Goal: Task Accomplishment & Management: Complete application form

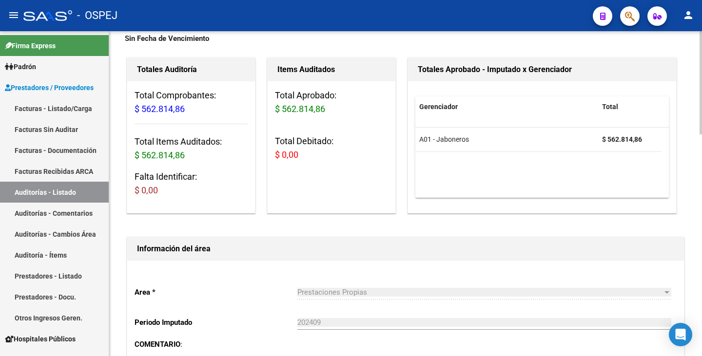
scroll to position [49, 0]
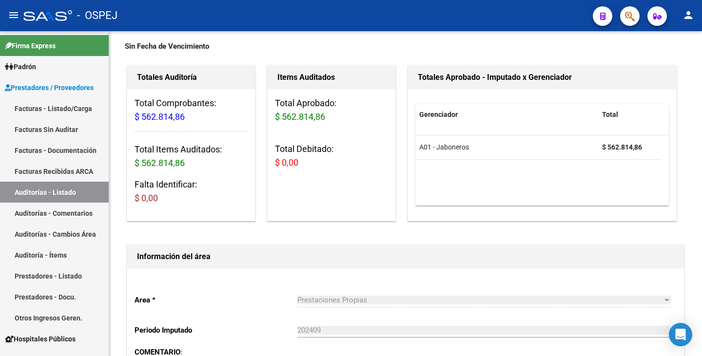
click at [624, 15] on button "button" at bounding box center [629, 15] width 19 height 19
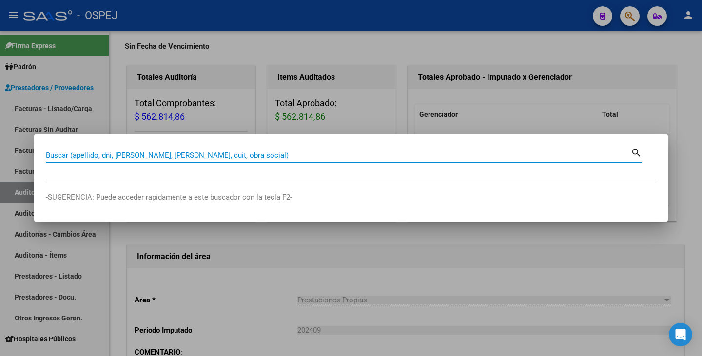
drag, startPoint x: 249, startPoint y: 150, endPoint x: 160, endPoint y: 154, distance: 88.3
paste input "25247773"
type input "25247773"
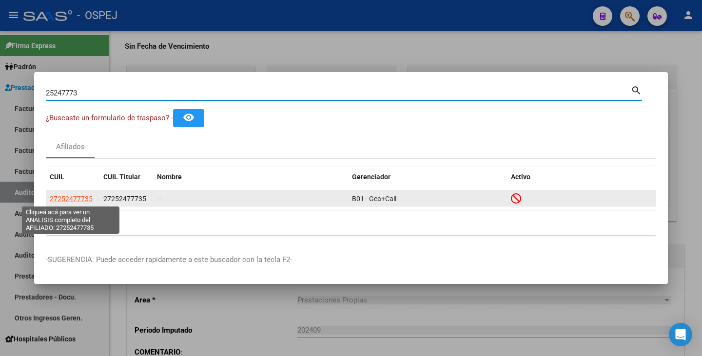
click at [74, 200] on span "27252477735" at bounding box center [71, 199] width 43 height 8
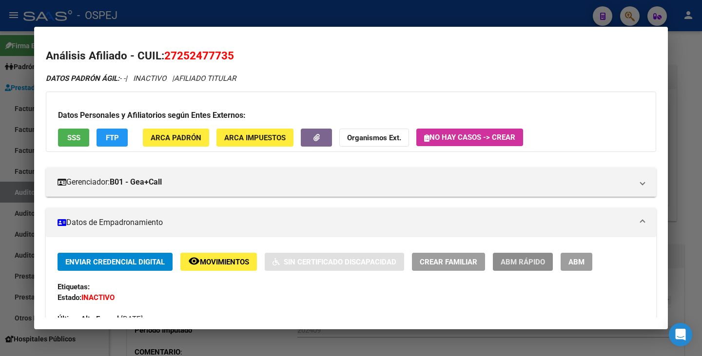
click at [534, 263] on span "ABM Rápido" at bounding box center [523, 262] width 44 height 9
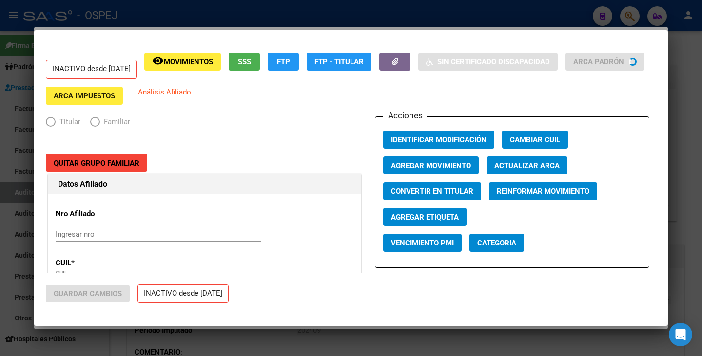
radio input "true"
type input "30-70821721-9"
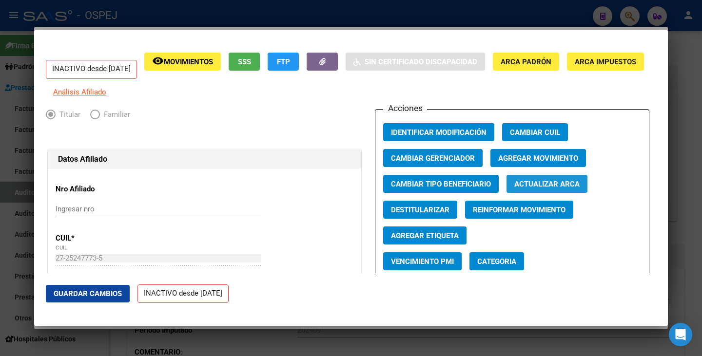
click at [531, 189] on span "Actualizar ARCA" at bounding box center [546, 184] width 65 height 9
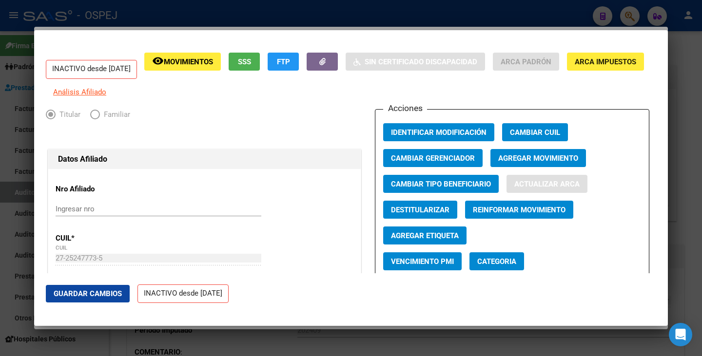
type input "CROCCO"
type input "CLAUDIA ROXANA"
type input "SANTA MARIA DE PUNILLA"
type input "JERONIMO LUIS DE CABRERA"
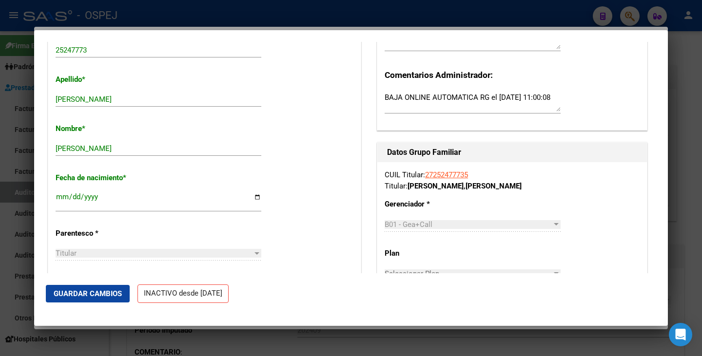
scroll to position [341, 0]
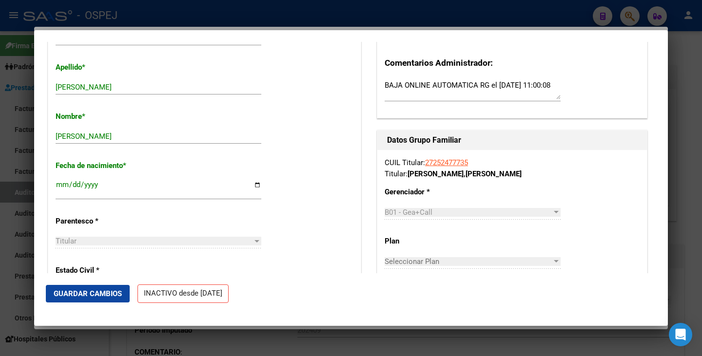
click at [65, 294] on span "Guardar Cambios" at bounding box center [88, 294] width 68 height 9
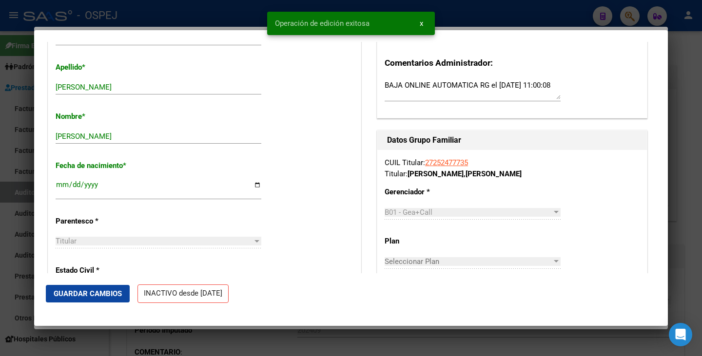
click at [1, 244] on div at bounding box center [351, 178] width 702 height 356
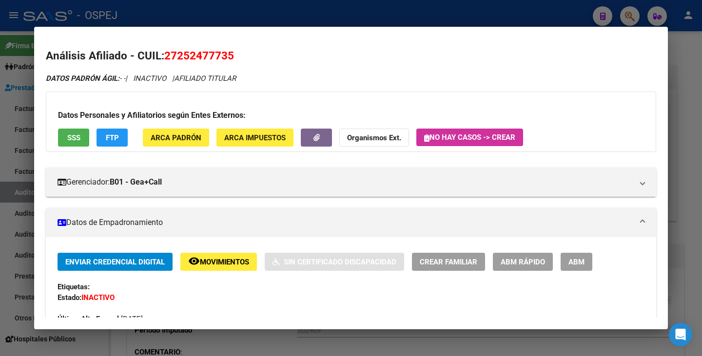
click at [0, 243] on div at bounding box center [351, 178] width 702 height 356
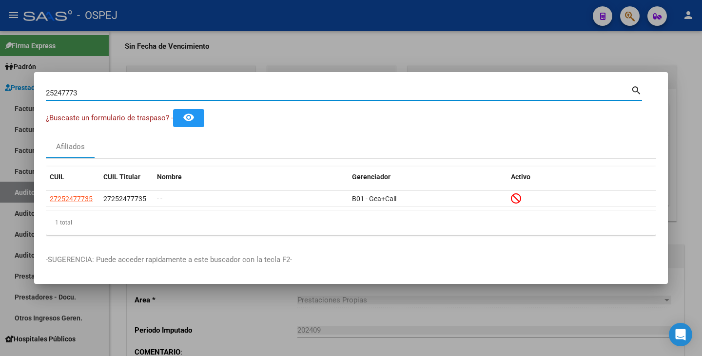
click at [80, 92] on input "25247773" at bounding box center [338, 93] width 585 height 9
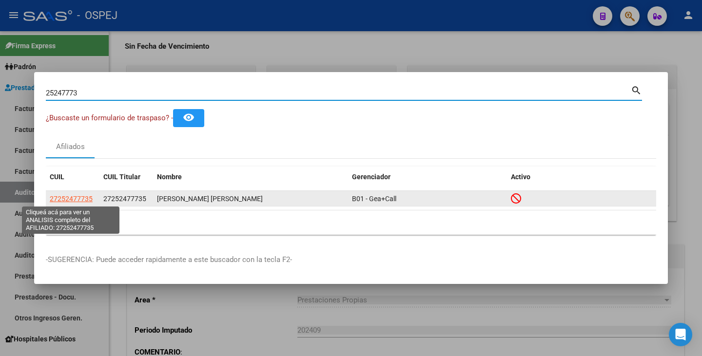
click at [70, 199] on span "27252477735" at bounding box center [71, 199] width 43 height 8
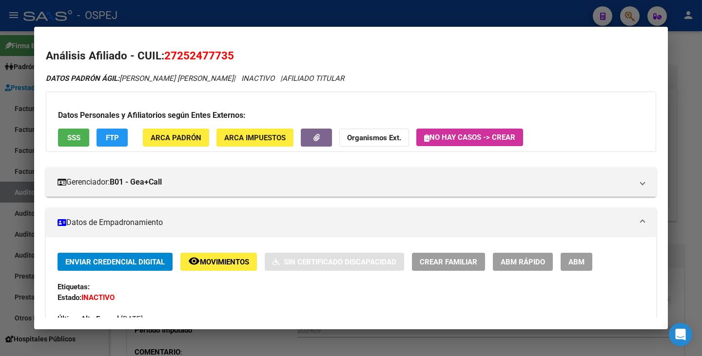
drag, startPoint x: 166, startPoint y: 58, endPoint x: 234, endPoint y: 51, distance: 68.6
click at [234, 51] on span "27252477735" at bounding box center [199, 55] width 70 height 13
copy span "27252477735"
click at [253, 46] on mat-dialog-content "Análisis Afiliado - CUIL: 27252477735 DATOS PADRÓN ÁGIL: CROCCO CLAUDIA ROXANA …" at bounding box center [351, 178] width 634 height 279
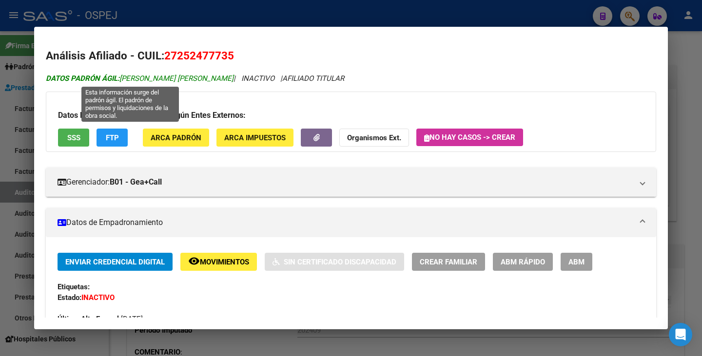
drag, startPoint x: 123, startPoint y: 78, endPoint x: 211, endPoint y: 81, distance: 88.3
click at [211, 81] on span "DATOS PADRÓN ÁGIL: CROCCO CLAUDIA ROXANA" at bounding box center [140, 78] width 188 height 9
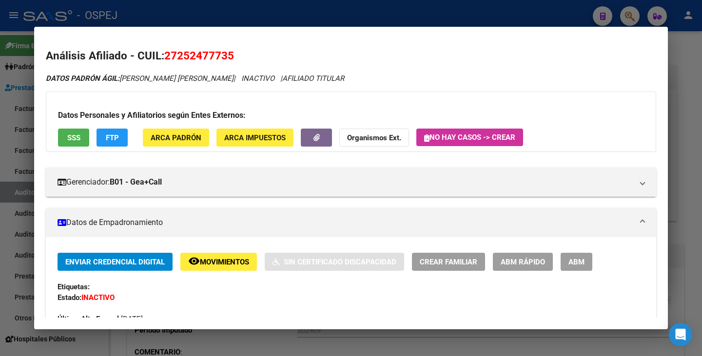
copy span "[PERSON_NAME] [PERSON_NAME]"
click at [10, 154] on div at bounding box center [351, 178] width 702 height 356
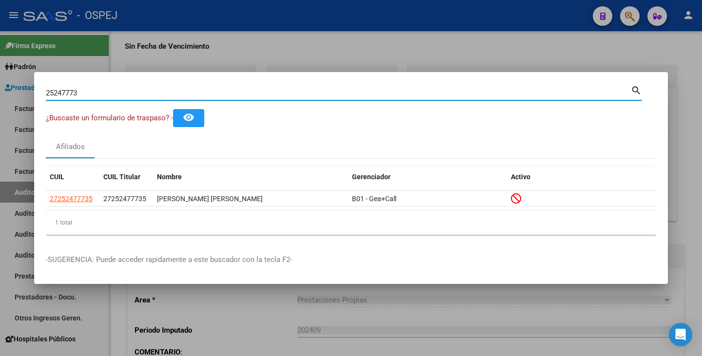
drag, startPoint x: 82, startPoint y: 91, endPoint x: 100, endPoint y: 97, distance: 19.1
click at [10, 87] on div "25247773 Buscar (apellido, dni, cuil, nro traspaso, cuit, obra social) search ¿…" at bounding box center [351, 178] width 702 height 356
paste input "35672857"
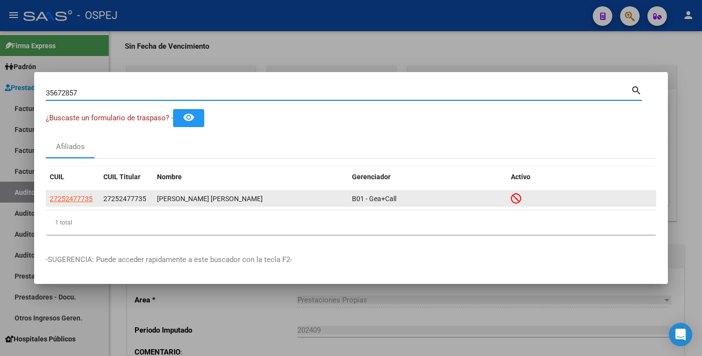
type input "35672857"
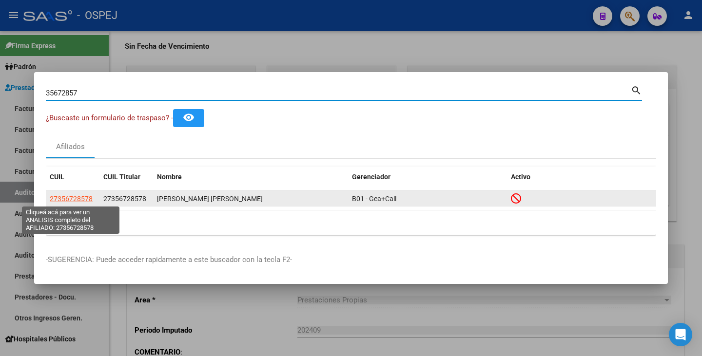
click at [82, 198] on span "27356728578" at bounding box center [71, 199] width 43 height 8
type textarea "27356728578"
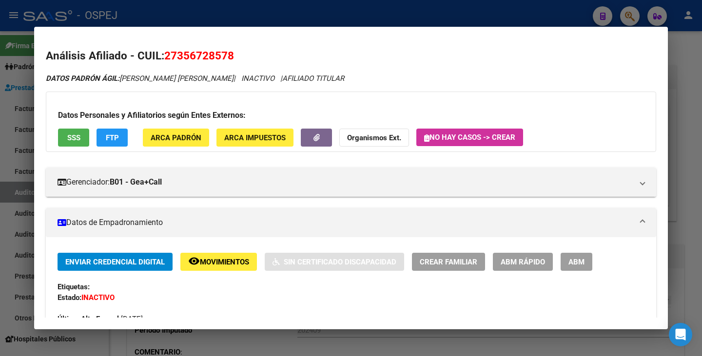
drag, startPoint x: 165, startPoint y: 55, endPoint x: 235, endPoint y: 56, distance: 70.2
click at [239, 57] on h2 "Análisis Afiliado - CUIL: 27356728578" at bounding box center [351, 56] width 610 height 17
copy span "27356728578"
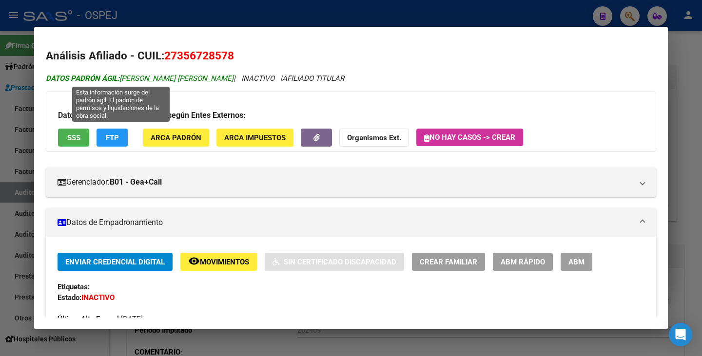
drag, startPoint x: 122, startPoint y: 78, endPoint x: 194, endPoint y: 80, distance: 72.2
click at [194, 80] on span "DATOS PADRÓN ÁGIL: DIAZ CAMILA JIMENA" at bounding box center [140, 78] width 188 height 9
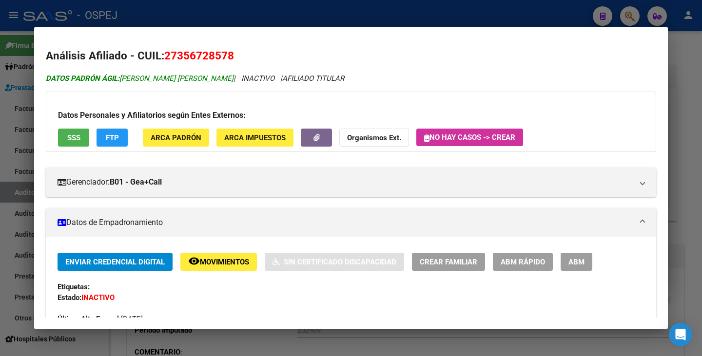
copy span "[PERSON_NAME] [PERSON_NAME]"
click at [12, 114] on div at bounding box center [351, 178] width 702 height 356
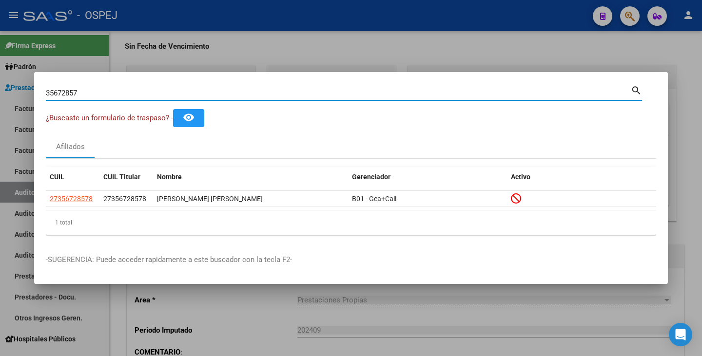
drag, startPoint x: 80, startPoint y: 94, endPoint x: 39, endPoint y: 90, distance: 41.2
click at [39, 90] on mat-dialog-content "35672857 Buscar (apellido, dni, cuil, nro traspaso, cuit, obra social) search ¿…" at bounding box center [351, 163] width 634 height 159
paste input "32112705"
type input "32112705"
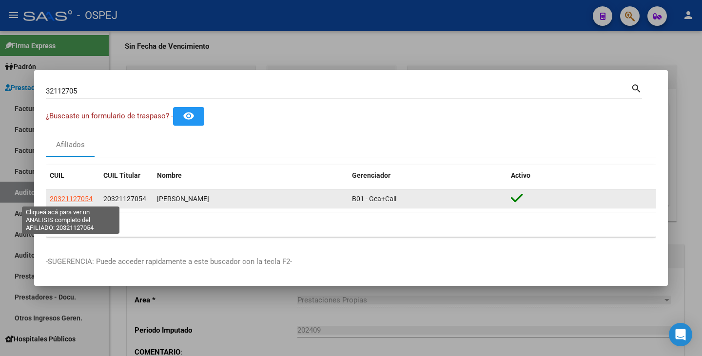
click at [90, 198] on span "20321127054" at bounding box center [71, 199] width 43 height 8
type textarea "20321127054"
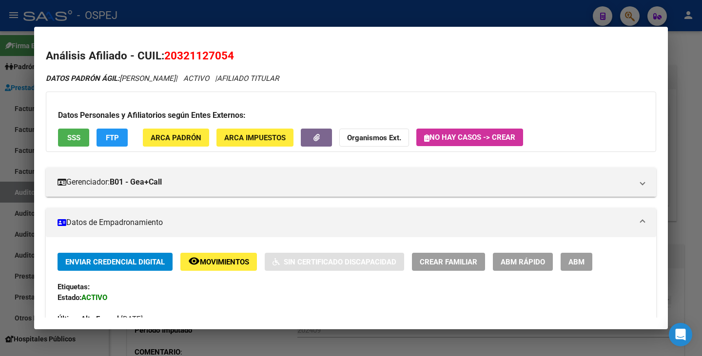
drag, startPoint x: 166, startPoint y: 57, endPoint x: 234, endPoint y: 55, distance: 67.8
click at [234, 55] on span "20321127054" at bounding box center [199, 55] width 70 height 13
copy span "20321127054"
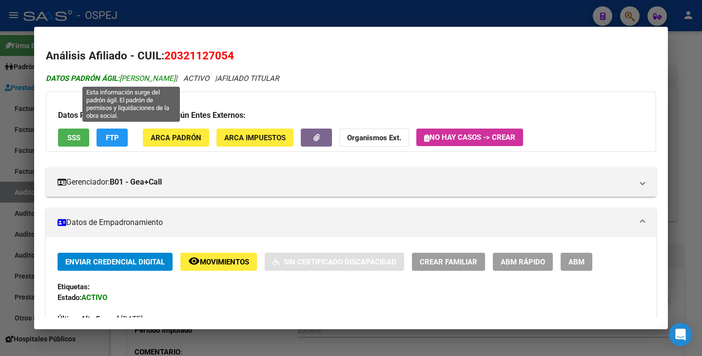
drag, startPoint x: 121, startPoint y: 78, endPoint x: 215, endPoint y: 80, distance: 93.6
click at [175, 80] on span "DATOS PADRÓN ÁGIL: FABRICIUS WALTER ANDRES" at bounding box center [111, 78] width 130 height 9
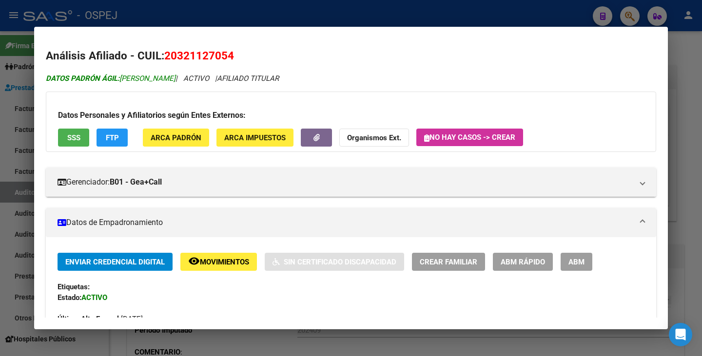
copy span "[PERSON_NAME]"
drag, startPoint x: 1, startPoint y: 135, endPoint x: 41, endPoint y: 101, distance: 51.6
click at [1, 135] on div at bounding box center [351, 178] width 702 height 356
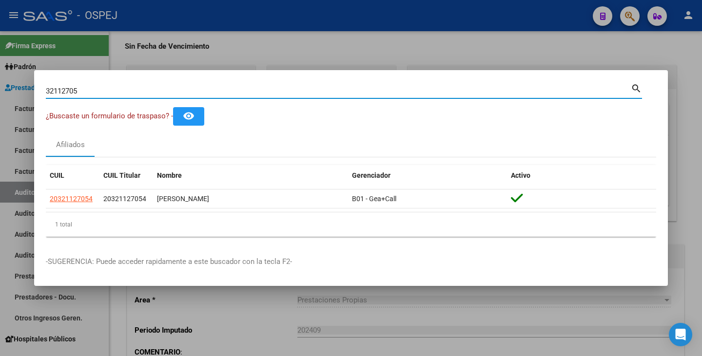
drag, startPoint x: 82, startPoint y: 90, endPoint x: 17, endPoint y: 88, distance: 65.9
click at [16, 87] on div "32112705 Buscar (apellido, dni, cuil, nro traspaso, cuit, obra social) search ¿…" at bounding box center [351, 178] width 702 height 356
paste input "33982080"
type input "33982080"
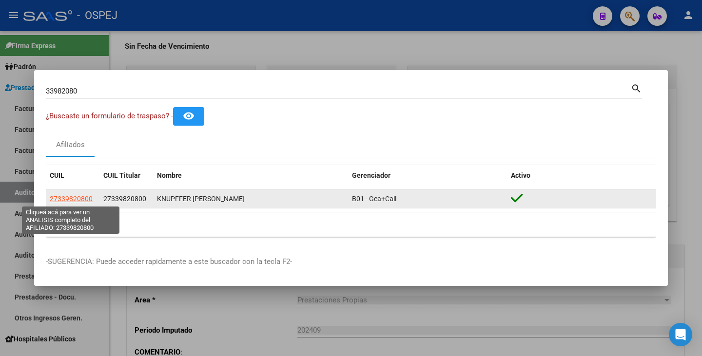
click at [77, 199] on span "27339820800" at bounding box center [71, 199] width 43 height 8
type textarea "27339820800"
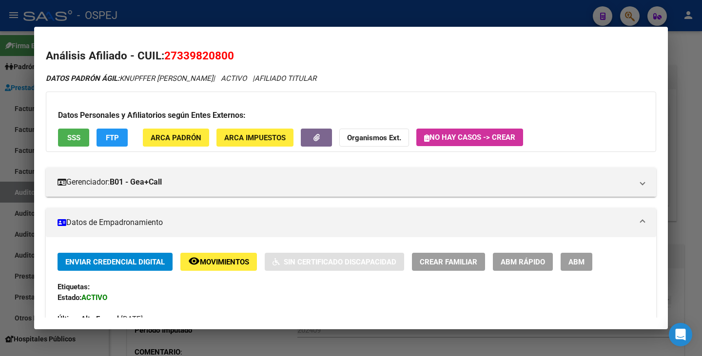
drag, startPoint x: 168, startPoint y: 55, endPoint x: 233, endPoint y: 60, distance: 66.0
click at [233, 60] on span "27339820800" at bounding box center [199, 55] width 70 height 13
copy span "27339820800"
click at [172, 51] on span "27339820800" at bounding box center [199, 55] width 70 height 13
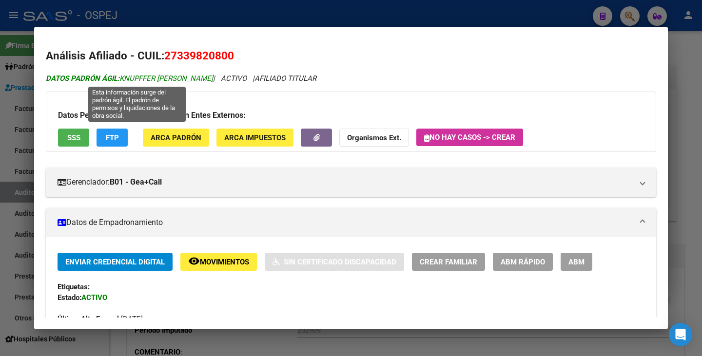
drag, startPoint x: 123, startPoint y: 78, endPoint x: 225, endPoint y: 77, distance: 101.9
click at [213, 77] on span "DATOS PADRÓN ÁGIL: KNUPFFER SABRINA VERONICA" at bounding box center [129, 78] width 167 height 9
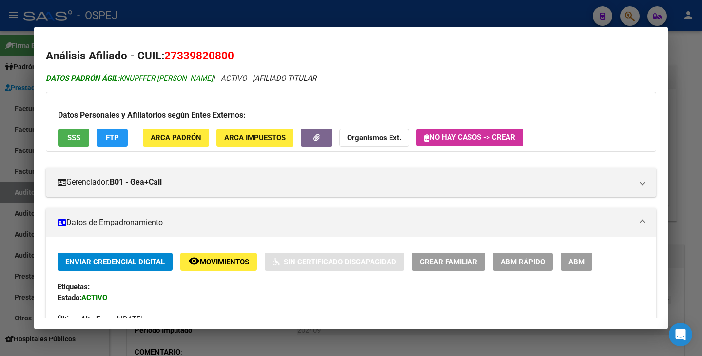
copy span "KNUPFFER [PERSON_NAME]"
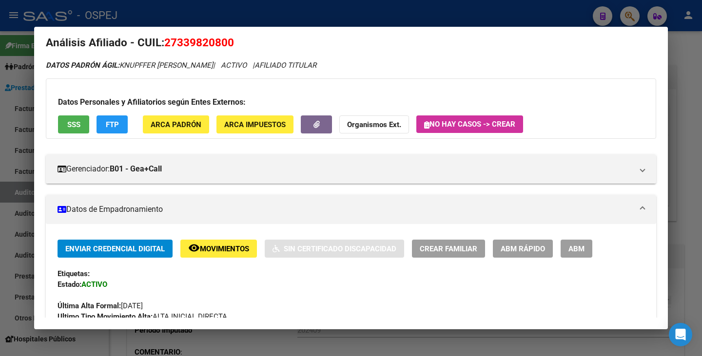
scroll to position [0, 0]
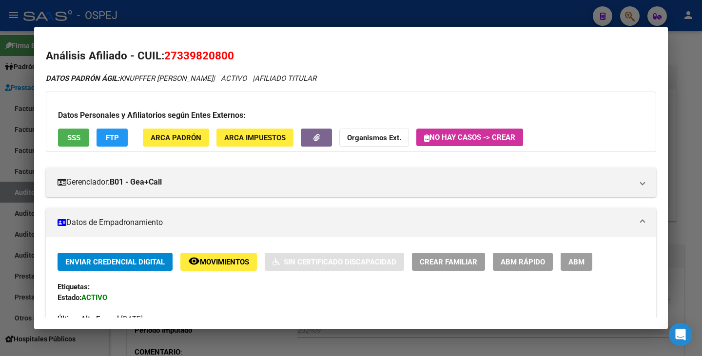
click at [9, 142] on div at bounding box center [351, 178] width 702 height 356
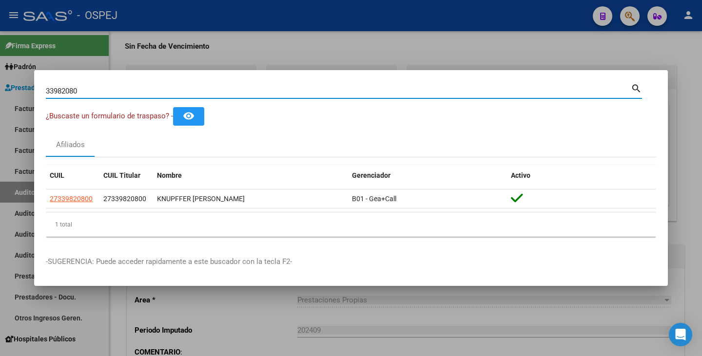
drag, startPoint x: 84, startPoint y: 91, endPoint x: 33, endPoint y: 78, distance: 53.4
click at [33, 78] on div "33982080 Buscar (apellido, dni, cuil, nro traspaso, cuit, obra social) search ¿…" at bounding box center [351, 178] width 702 height 356
paste input "35986330"
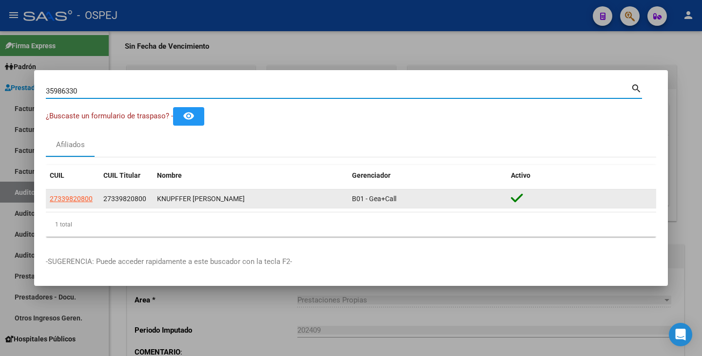
type input "35986330"
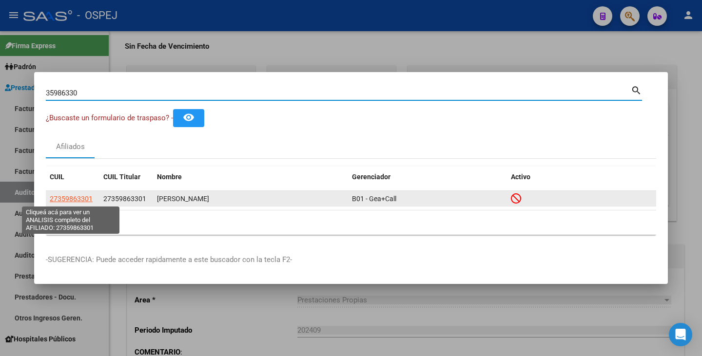
click at [81, 196] on span "27359863301" at bounding box center [71, 199] width 43 height 8
type textarea "27359863301"
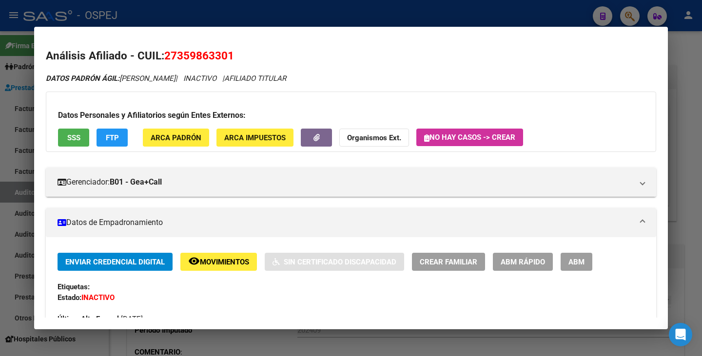
drag, startPoint x: 166, startPoint y: 52, endPoint x: 232, endPoint y: 58, distance: 66.6
click at [232, 58] on span "27359863301" at bounding box center [199, 55] width 70 height 13
copy span "27359863301"
click at [38, 160] on mat-dialog-content "Análisis Afiliado - CUIL: 27359863301 DATOS PADRÓN ÁGIL: BUSTAMANTE EMILSE SOLE…" at bounding box center [351, 178] width 634 height 279
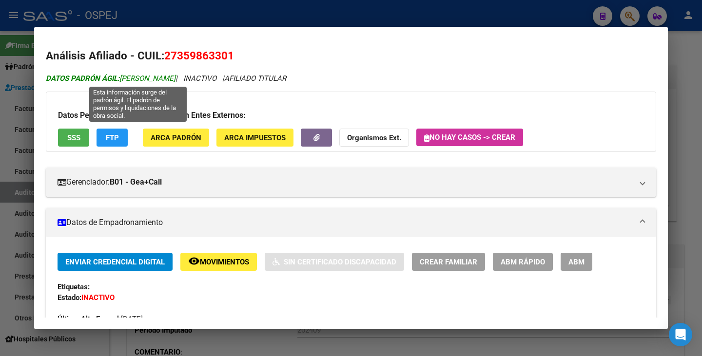
drag, startPoint x: 122, startPoint y: 77, endPoint x: 228, endPoint y: 81, distance: 105.4
click at [175, 81] on span "DATOS PADRÓN ÁGIL: BUSTAMANTE EMILSE SOLEDAD" at bounding box center [111, 78] width 130 height 9
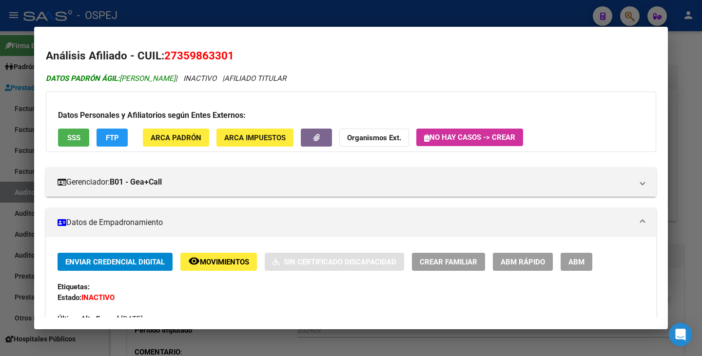
copy span "[PERSON_NAME]"
click at [17, 133] on div at bounding box center [351, 178] width 702 height 356
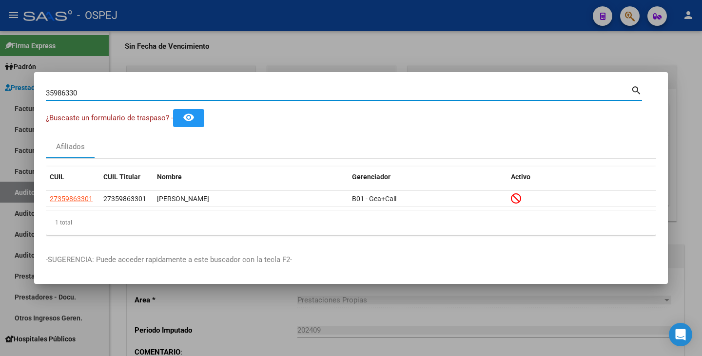
drag, startPoint x: 77, startPoint y: 91, endPoint x: 14, endPoint y: 78, distance: 64.2
click at [14, 78] on div "35986330 Buscar (apellido, dni, cuil, nro traspaso, cuit, obra social) search ¿…" at bounding box center [351, 178] width 702 height 356
paste input "34787230"
type input "34787230"
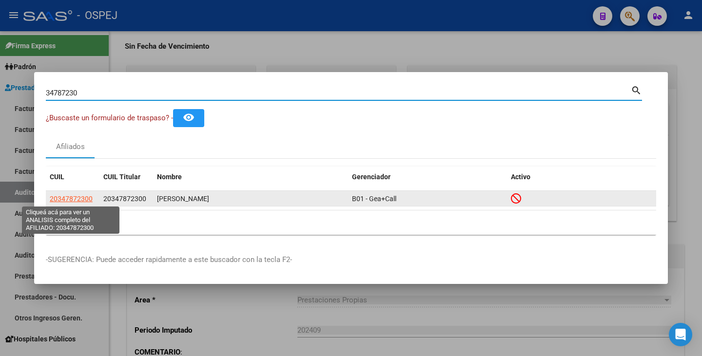
click at [60, 197] on span "20347872300" at bounding box center [71, 199] width 43 height 8
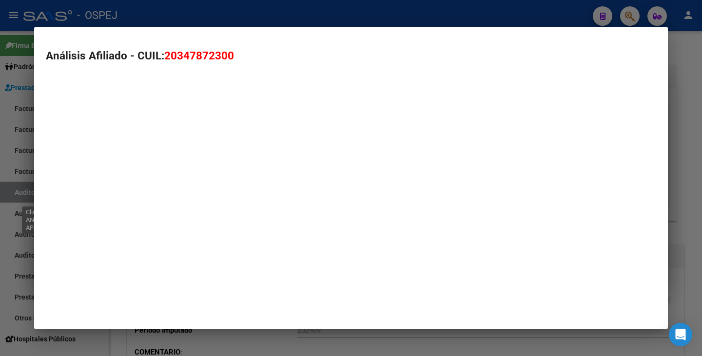
type textarea "20347872300"
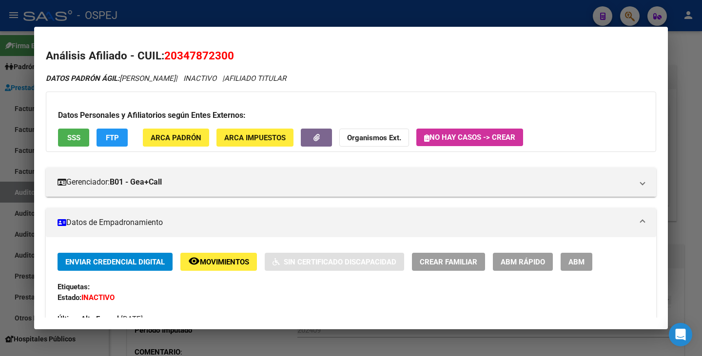
drag, startPoint x: 167, startPoint y: 55, endPoint x: 233, endPoint y: 54, distance: 65.8
click at [233, 54] on span "20347872300" at bounding box center [199, 55] width 70 height 13
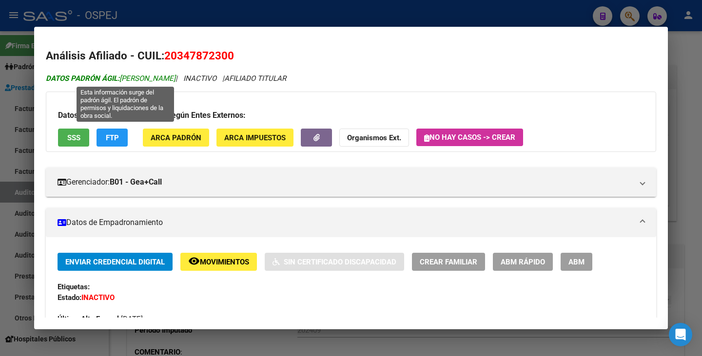
drag, startPoint x: 123, startPoint y: 77, endPoint x: 203, endPoint y: 77, distance: 79.9
click at [175, 77] on span "DATOS PADRÓN ÁGIL: VERA GUILLERMO DAVID" at bounding box center [111, 78] width 130 height 9
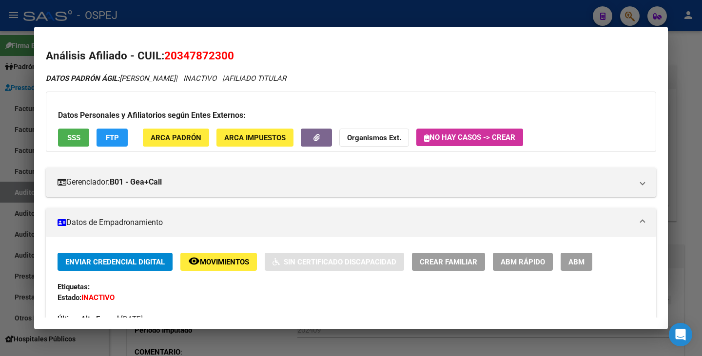
drag, startPoint x: 0, startPoint y: 154, endPoint x: 43, endPoint y: 116, distance: 57.7
click at [1, 151] on div at bounding box center [351, 178] width 702 height 356
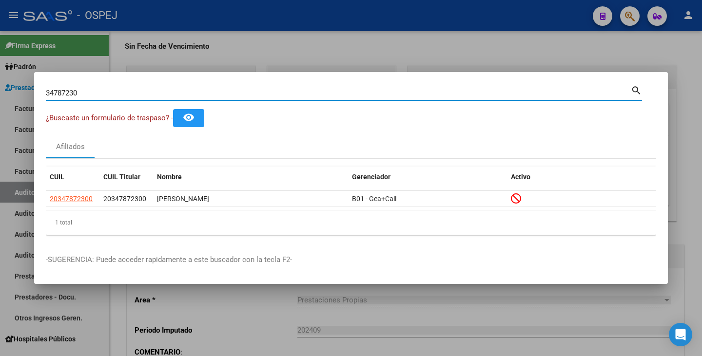
drag, startPoint x: 81, startPoint y: 96, endPoint x: 39, endPoint y: 80, distance: 45.2
click at [39, 80] on mat-dialog-container "34787230 Buscar (apellido, dni, cuil, nro traspaso, cuit, obra social) search ¿…" at bounding box center [351, 178] width 634 height 213
paste input "35914999"
type input "35914999"
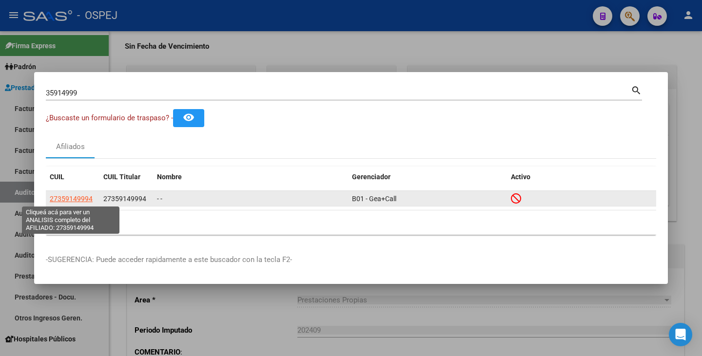
click at [62, 197] on span "27359149994" at bounding box center [71, 199] width 43 height 8
type textarea "27359149994"
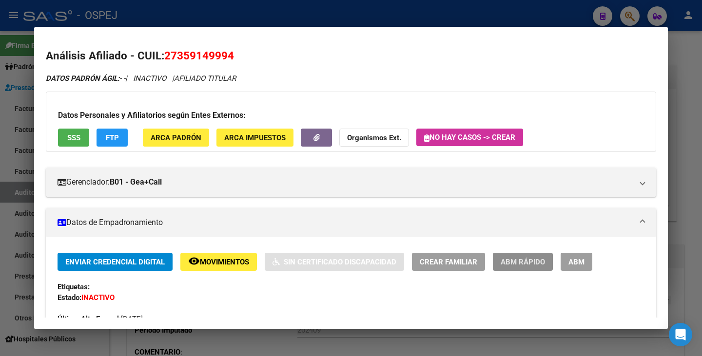
click at [518, 262] on span "ABM Rápido" at bounding box center [523, 262] width 44 height 9
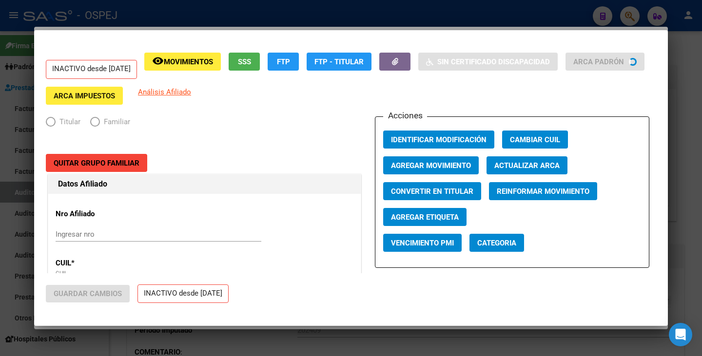
radio input "true"
type input "30-71228989-5"
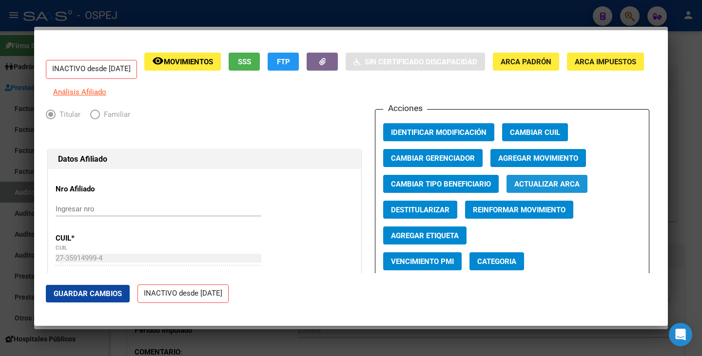
click at [519, 186] on button "Actualizar ARCA" at bounding box center [546, 184] width 81 height 18
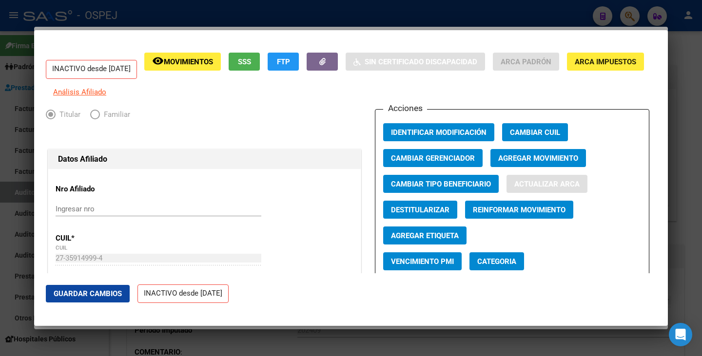
type input "BLANCO"
type input "ANA LAURA"
type input "ALTA GRACIA"
type input "ECUADOR"
type input "1451"
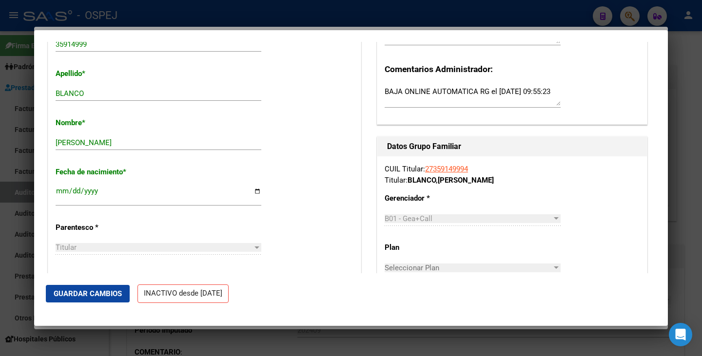
scroll to position [341, 0]
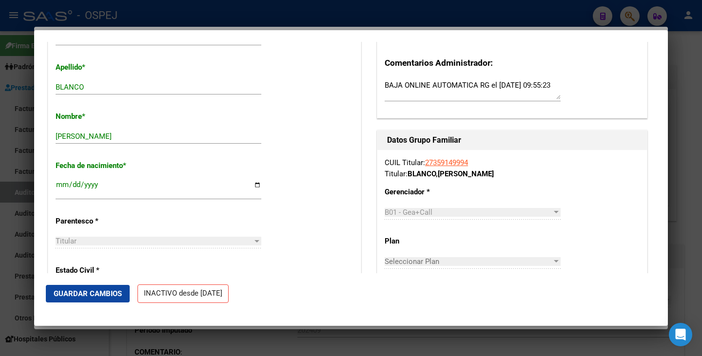
click at [100, 293] on span "Guardar Cambios" at bounding box center [88, 294] width 68 height 9
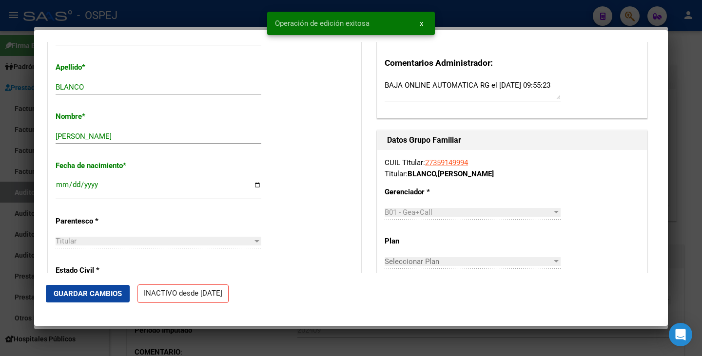
click at [7, 240] on div at bounding box center [351, 178] width 702 height 356
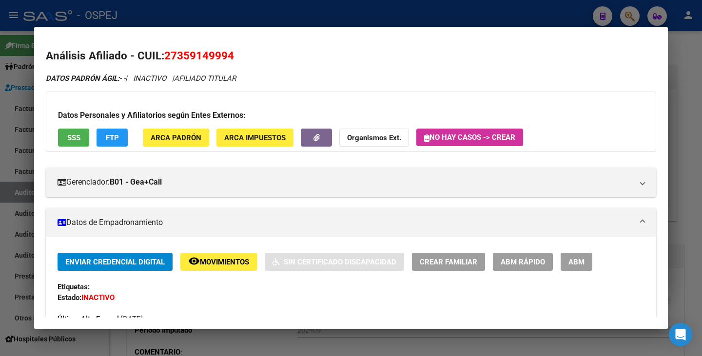
click at [5, 239] on div at bounding box center [351, 178] width 702 height 356
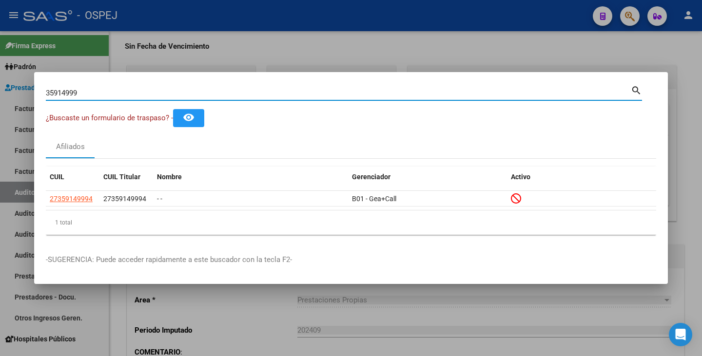
click at [90, 93] on input "35914999" at bounding box center [338, 93] width 585 height 9
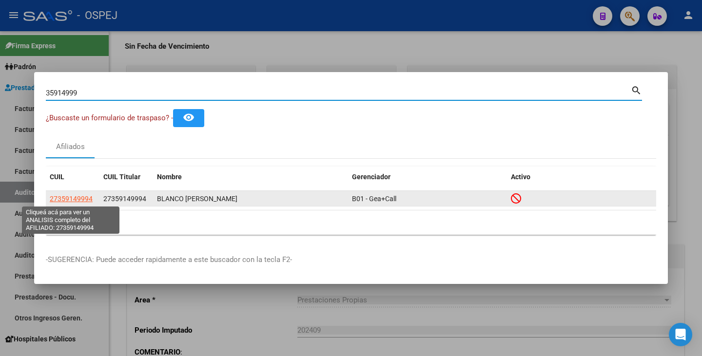
click at [72, 197] on span "27359149994" at bounding box center [71, 199] width 43 height 8
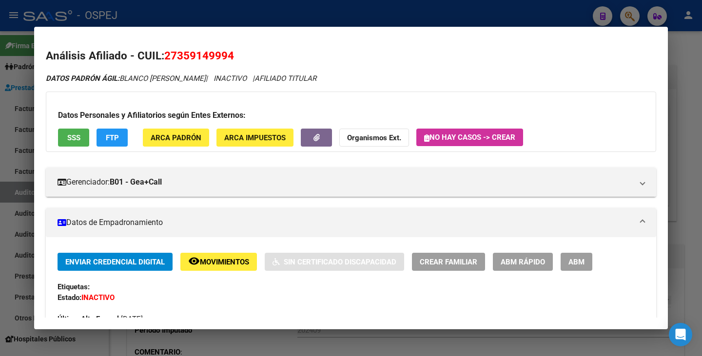
drag, startPoint x: 166, startPoint y: 55, endPoint x: 234, endPoint y: 64, distance: 68.3
click at [234, 64] on h2 "Análisis Afiliado - CUIL: 27359149994" at bounding box center [351, 56] width 610 height 17
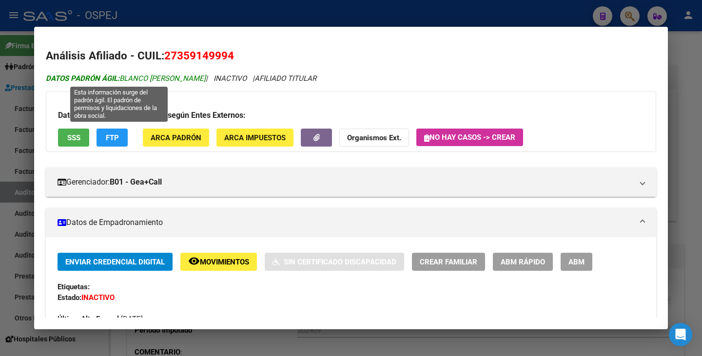
drag, startPoint x: 123, startPoint y: 75, endPoint x: 191, endPoint y: 81, distance: 68.0
click at [191, 81] on span "DATOS PADRÓN ÁGIL: BLANCO ANA LAURA" at bounding box center [126, 78] width 160 height 9
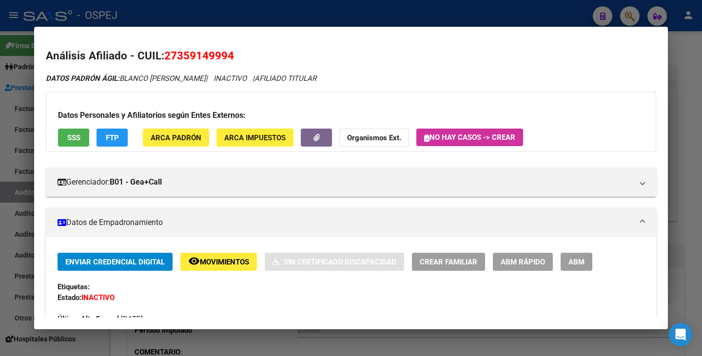
click at [16, 125] on div at bounding box center [351, 178] width 702 height 356
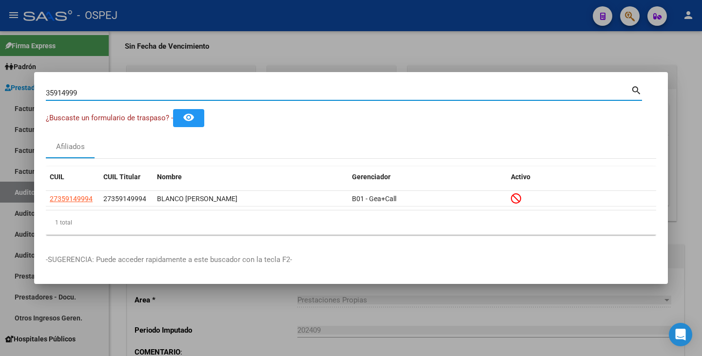
drag, startPoint x: 96, startPoint y: 96, endPoint x: 32, endPoint y: 91, distance: 63.6
click at [0, 88] on div "35914999 Buscar (apellido, dni, cuil, nro traspaso, cuit, obra social) search ¿…" at bounding box center [351, 178] width 702 height 356
paste input "36119879"
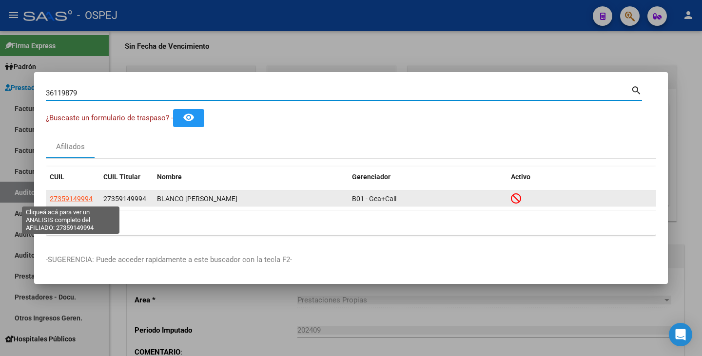
type input "36119879"
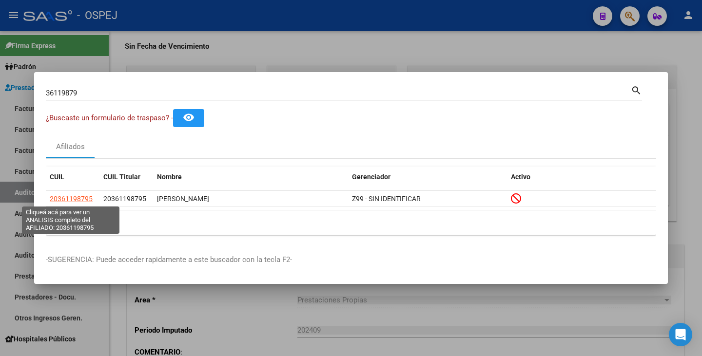
click at [82, 199] on span "20361198795" at bounding box center [71, 199] width 43 height 8
type textarea "20361198795"
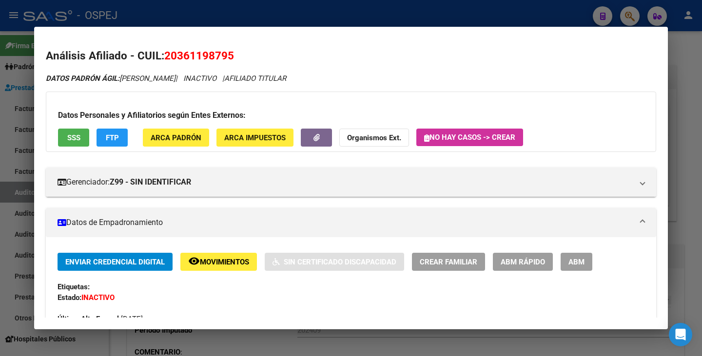
drag, startPoint x: 166, startPoint y: 56, endPoint x: 263, endPoint y: 52, distance: 97.6
click at [260, 51] on h2 "Análisis Afiliado - CUIL: 20361198795" at bounding box center [351, 56] width 610 height 17
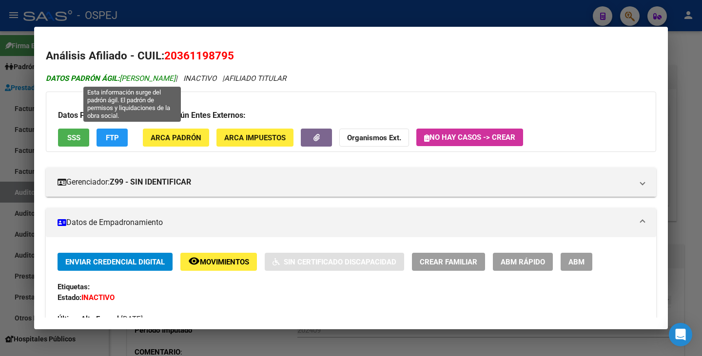
drag, startPoint x: 122, startPoint y: 76, endPoint x: 212, endPoint y: 78, distance: 90.2
click at [175, 79] on span "DATOS PADRÓN ÁGIL: BRESSAN MATIAS EMANUEL" at bounding box center [111, 78] width 130 height 9
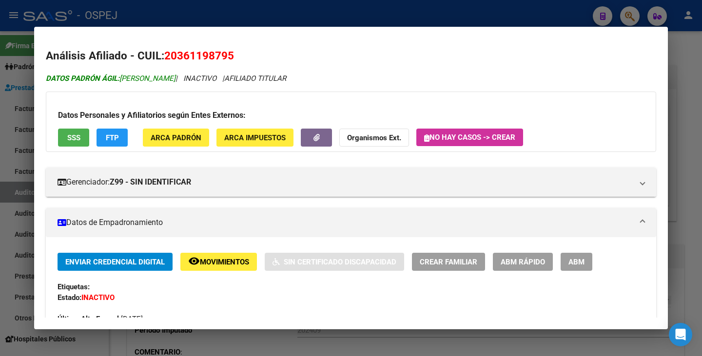
click at [175, 78] on span "DATOS PADRÓN ÁGIL: BRESSAN MATIAS EMANUEL" at bounding box center [111, 78] width 130 height 9
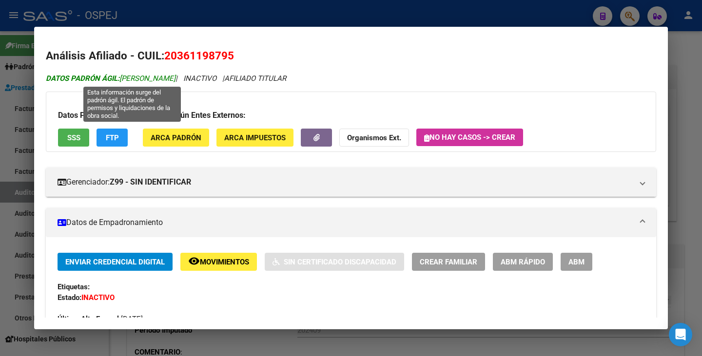
drag, startPoint x: 216, startPoint y: 79, endPoint x: 121, endPoint y: 79, distance: 95.5
click at [121, 79] on span "DATOS PADRÓN ÁGIL: BRESSAN MATIAS EMANUEL" at bounding box center [111, 78] width 130 height 9
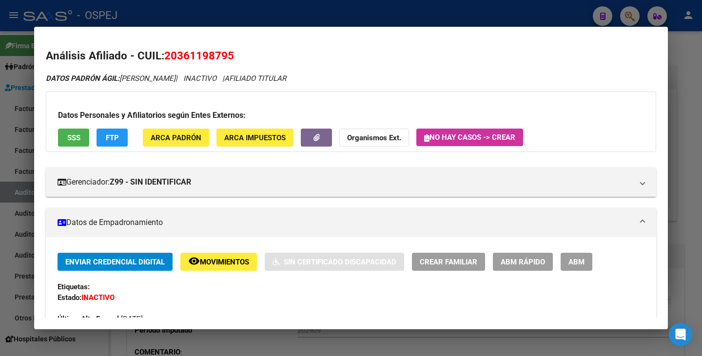
click at [5, 83] on div at bounding box center [351, 178] width 702 height 356
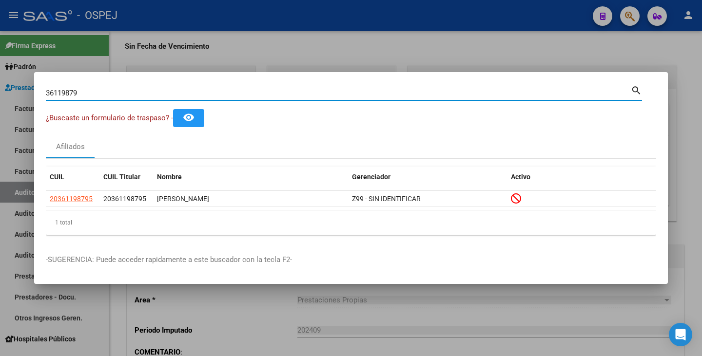
drag, startPoint x: 77, startPoint y: 89, endPoint x: 189, endPoint y: 113, distance: 115.1
click at [0, 77] on div "36119879 Buscar (apellido, dni, cuil, nro traspaso, cuit, obra social) search ¿…" at bounding box center [351, 178] width 702 height 356
type input "9"
paste input "23686155"
type input "23686155"
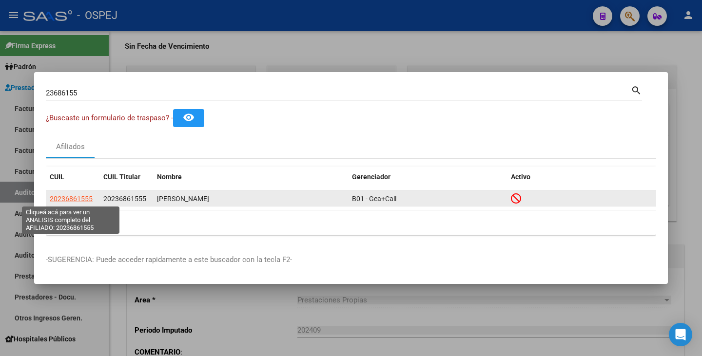
click at [82, 199] on span "20236861555" at bounding box center [71, 199] width 43 height 8
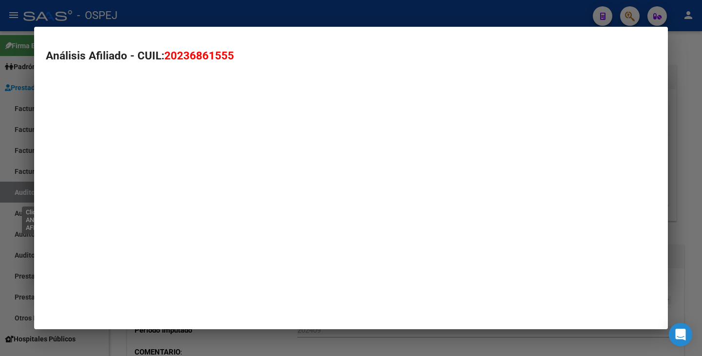
type textarea "20236861555"
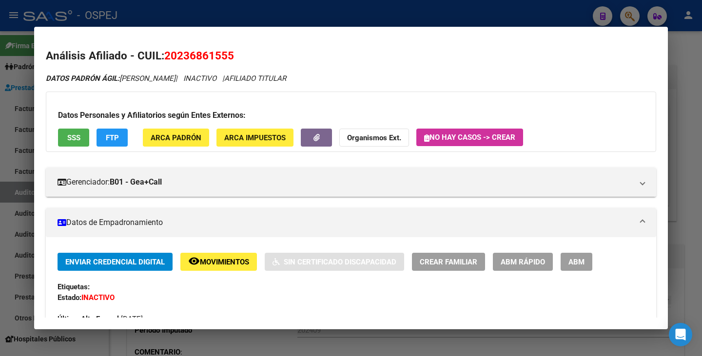
drag, startPoint x: 165, startPoint y: 57, endPoint x: 241, endPoint y: 55, distance: 76.1
click at [241, 55] on h2 "Análisis Afiliado - CUIL: 20236861555" at bounding box center [351, 56] width 610 height 17
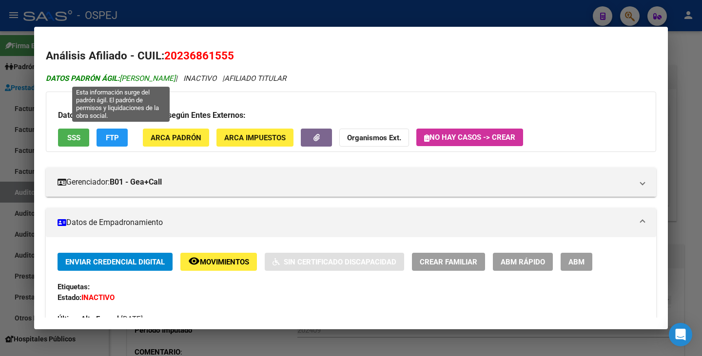
drag, startPoint x: 122, startPoint y: 77, endPoint x: 193, endPoint y: 77, distance: 70.7
click at [175, 77] on span "DATOS PADRÓN ÁGIL: CARDOZO FERNANDO" at bounding box center [111, 78] width 130 height 9
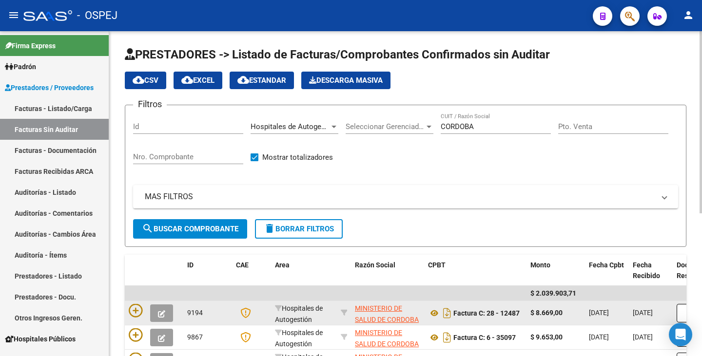
scroll to position [97, 0]
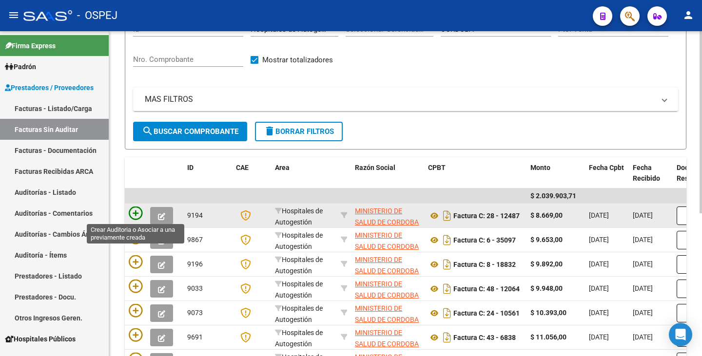
click at [138, 213] on icon at bounding box center [136, 214] width 14 height 14
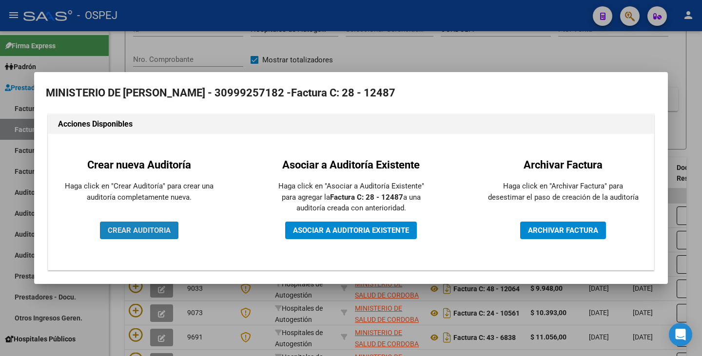
click at [157, 222] on button "CREAR AUDITORIA" at bounding box center [139, 231] width 78 height 18
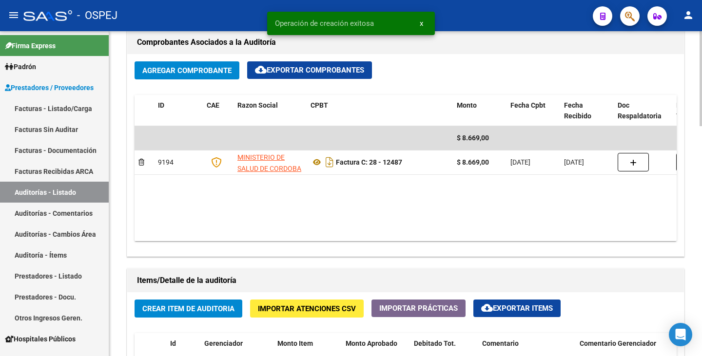
scroll to position [487, 0]
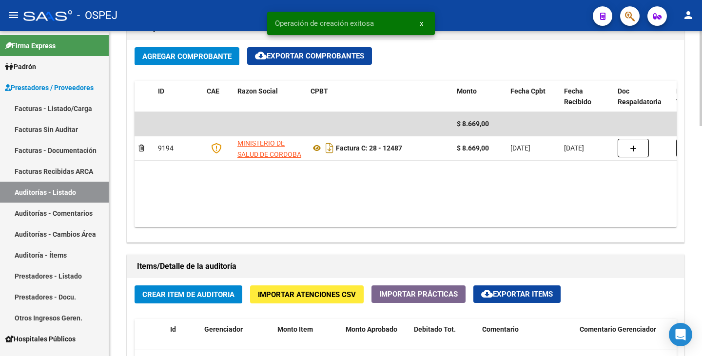
click at [303, 298] on span "Importar Atenciones CSV" at bounding box center [307, 295] width 98 height 9
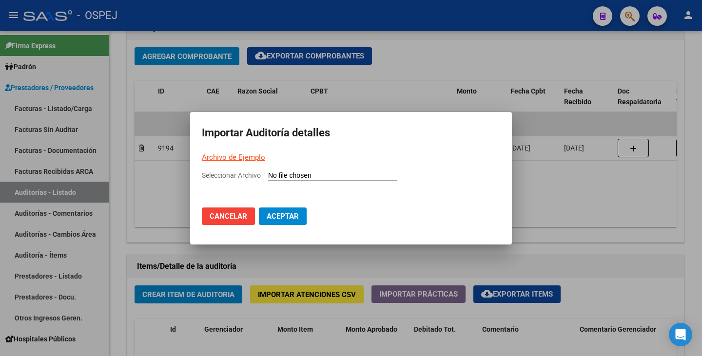
click at [282, 177] on input "Seleccionar Archivo" at bounding box center [332, 176] width 129 height 9
type input "C:\fakepath\HOSPITAL [DATE][PERSON_NAME] FC 12487.xlsx"
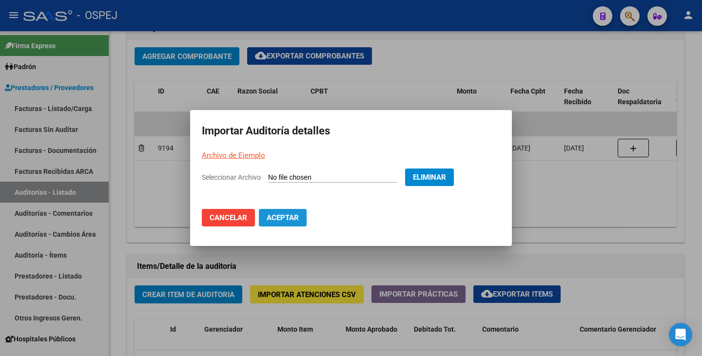
click at [271, 226] on button "Aceptar" at bounding box center [283, 218] width 48 height 18
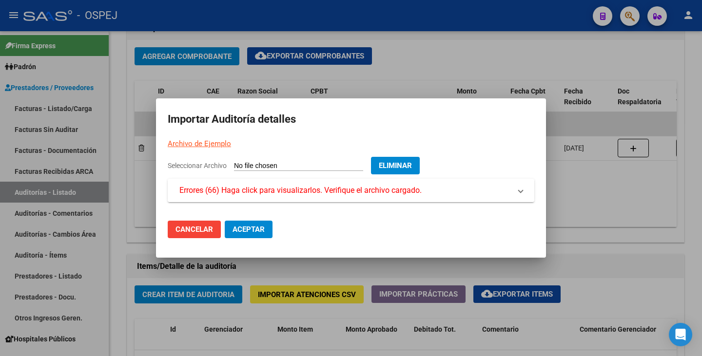
click at [285, 192] on span "Errores (66) Haga click para visualizarlos. Verifique el archivo cargado." at bounding box center [300, 191] width 242 height 12
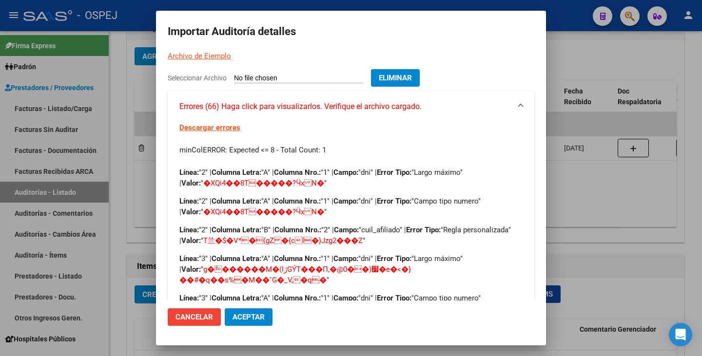
click at [294, 120] on mat-expansion-panel-header "Errores (66) Haga click para visualizarlos. Verifique el archivo cargado." at bounding box center [351, 106] width 367 height 31
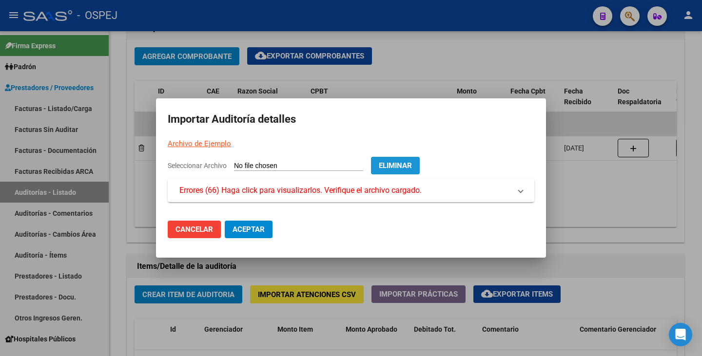
click at [412, 164] on span "Eliminar" at bounding box center [395, 165] width 33 height 9
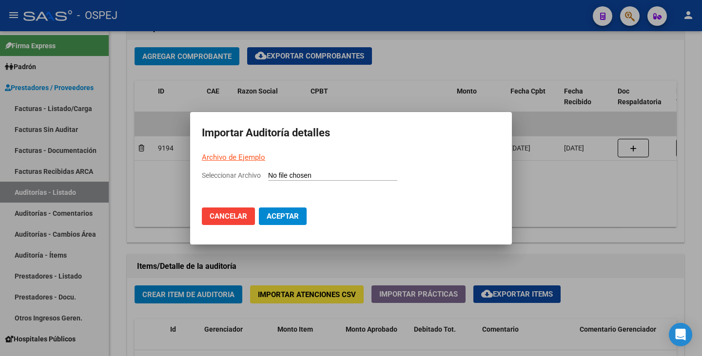
click at [314, 168] on mat-dialog-container "Importar Auditoría detalles Archivo de Ejemplo Seleccionar Archivo Cancelar Ace…" at bounding box center [351, 178] width 322 height 133
click at [309, 175] on input "Seleccionar Archivo" at bounding box center [332, 176] width 129 height 9
type input "C:\fakepath\HOSPITAL [DATE][PERSON_NAME] FC 12487.xlsx"
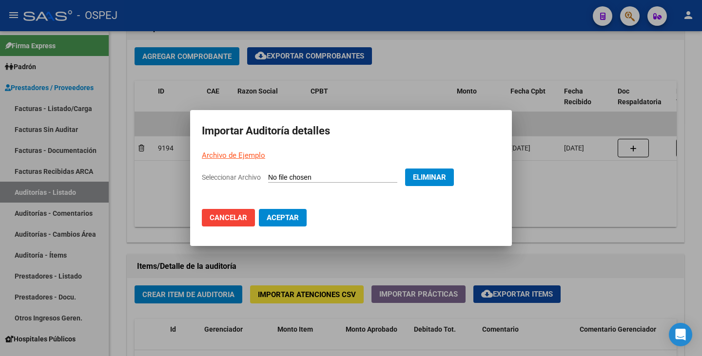
click at [273, 220] on span "Aceptar" at bounding box center [283, 218] width 32 height 9
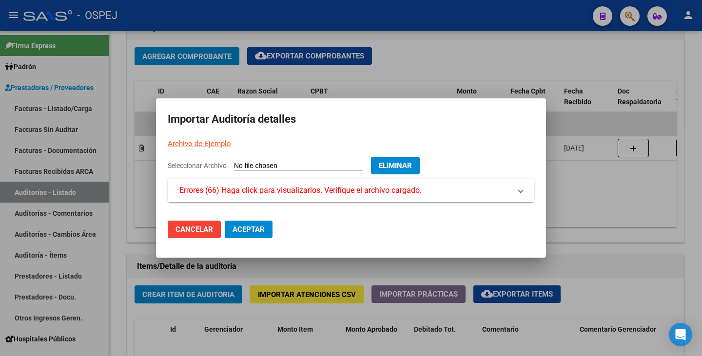
click at [254, 192] on span "Errores (66) Haga click para visualizarlos. Verifique el archivo cargado." at bounding box center [300, 191] width 242 height 12
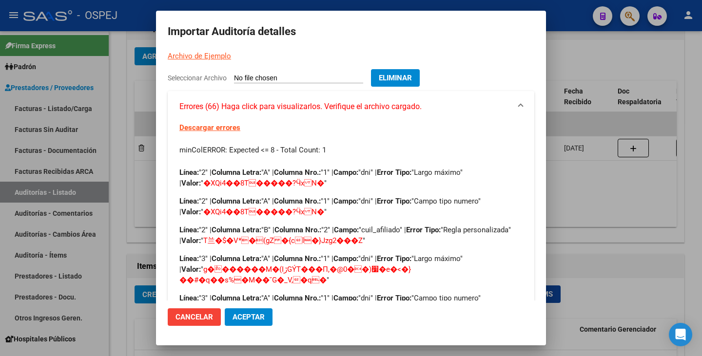
drag, startPoint x: 121, startPoint y: 168, endPoint x: 298, endPoint y: 202, distance: 180.1
click at [124, 170] on div at bounding box center [351, 178] width 702 height 356
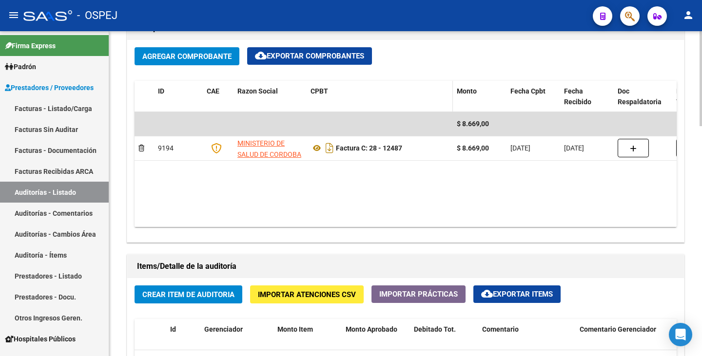
click at [327, 101] on datatable-header-cell "CPBT" at bounding box center [380, 97] width 146 height 32
click at [294, 291] on span "Importar Atenciones CSV" at bounding box center [307, 295] width 98 height 9
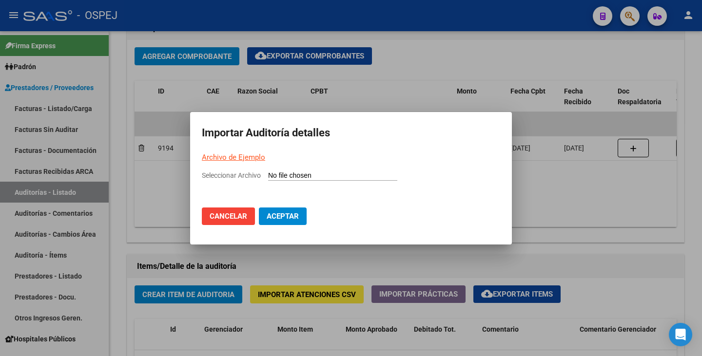
click at [240, 155] on link "Archivo de Ejemplo" at bounding box center [233, 157] width 63 height 9
click at [580, 39] on div at bounding box center [351, 178] width 702 height 356
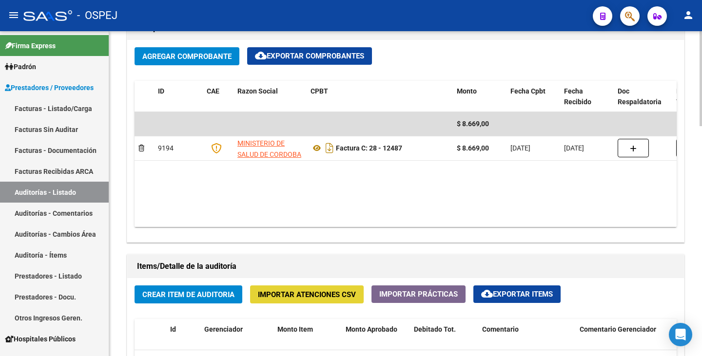
click at [294, 293] on span "Importar Atenciones CSV" at bounding box center [307, 295] width 98 height 9
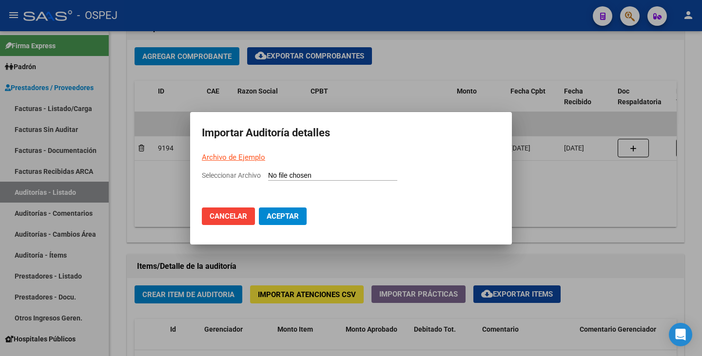
click at [283, 171] on div "Seleccionar Archivo" at bounding box center [351, 179] width 298 height 19
click at [282, 175] on input "Seleccionar Archivo" at bounding box center [332, 176] width 129 height 9
type input "C:\fakepath\[DATE][PERSON_NAME].csv"
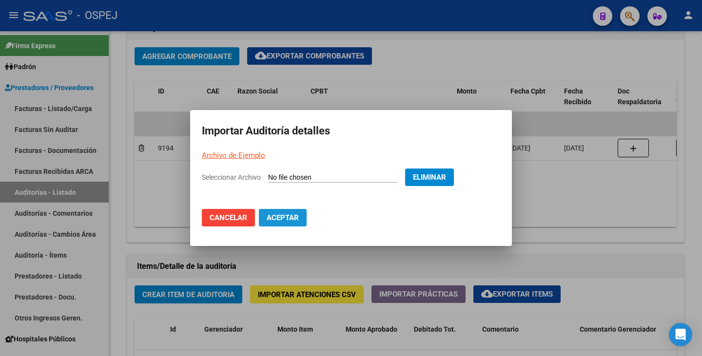
click at [291, 216] on span "Aceptar" at bounding box center [283, 218] width 32 height 9
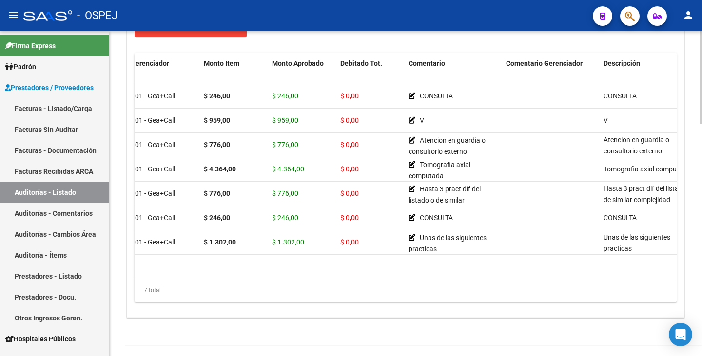
scroll to position [0, 0]
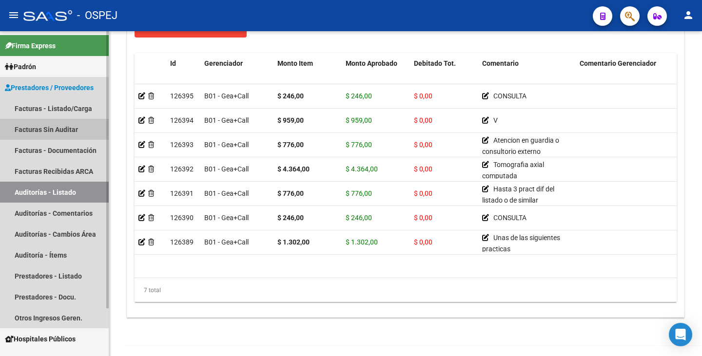
click at [47, 125] on link "Facturas Sin Auditar" at bounding box center [54, 129] width 109 height 21
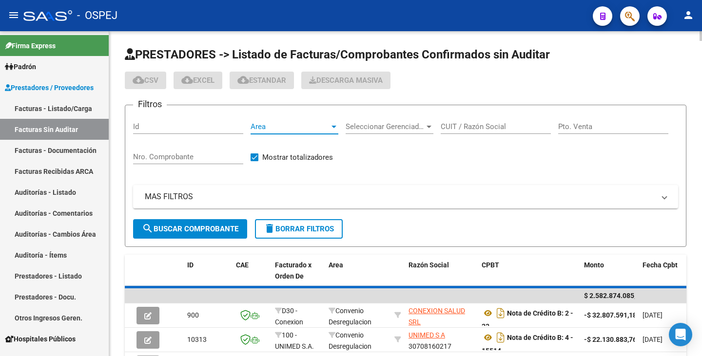
click at [287, 131] on span "Area" at bounding box center [290, 126] width 79 height 9
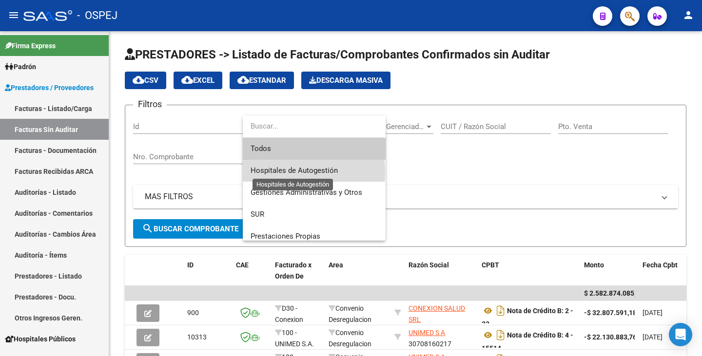
click at [288, 173] on span "Hospitales de Autogestión" at bounding box center [294, 170] width 87 height 9
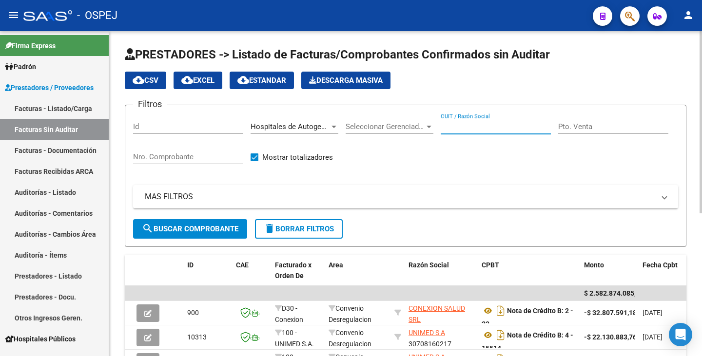
drag, startPoint x: 468, startPoint y: 130, endPoint x: 541, endPoint y: 129, distance: 72.6
click at [468, 130] on input "CUIT / Razón Social" at bounding box center [496, 126] width 110 height 9
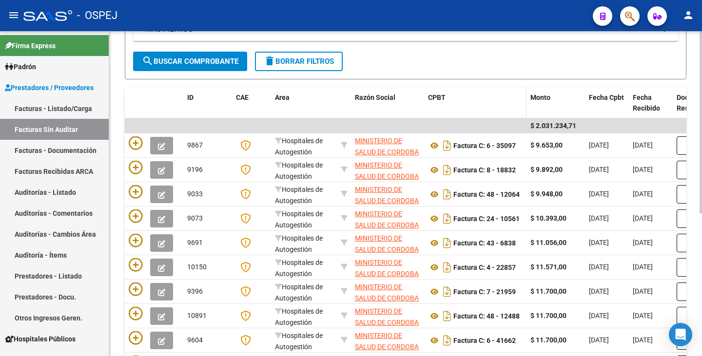
scroll to position [157, 0]
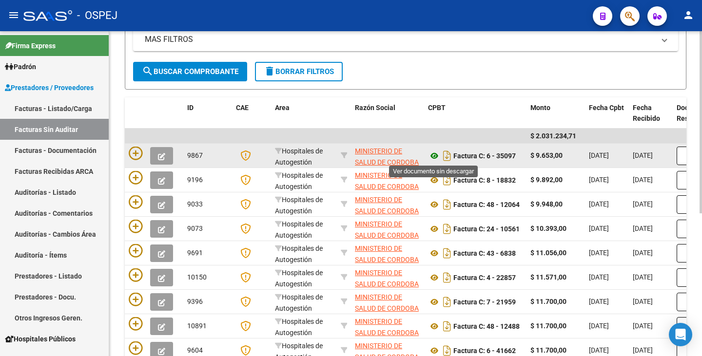
type input "cordoba"
click at [432, 155] on icon at bounding box center [434, 156] width 13 height 12
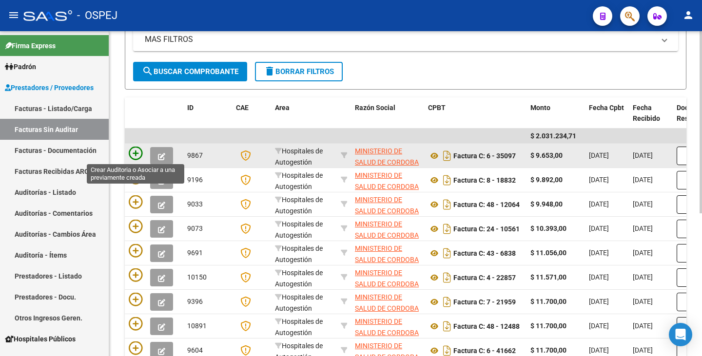
click at [135, 154] on icon at bounding box center [136, 154] width 14 height 14
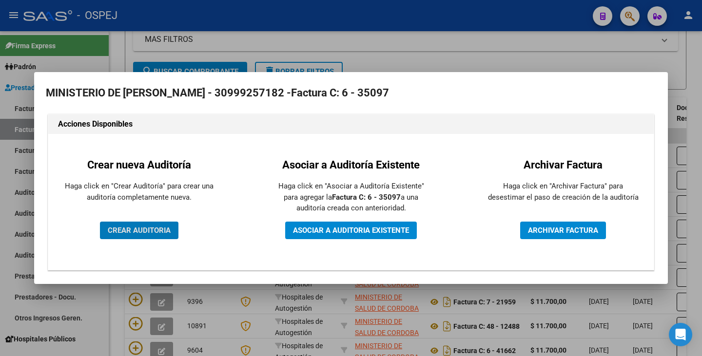
click at [126, 233] on span "CREAR AUDITORIA" at bounding box center [139, 230] width 63 height 9
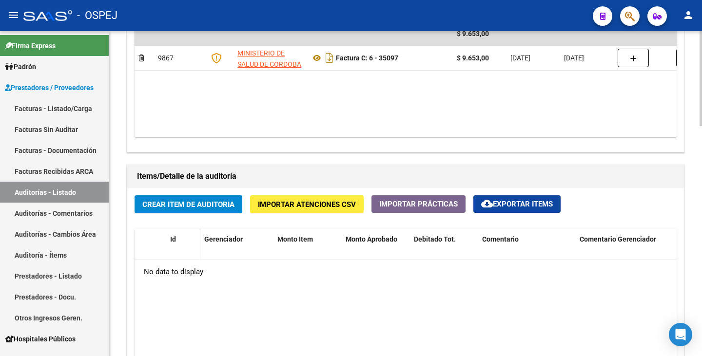
scroll to position [585, 0]
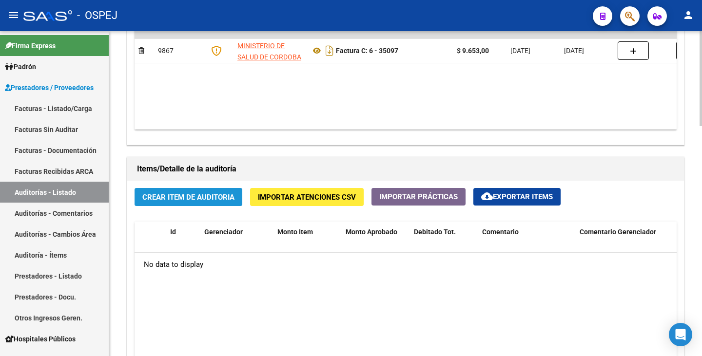
click at [174, 198] on span "Crear Item de Auditoria" at bounding box center [188, 197] width 92 height 9
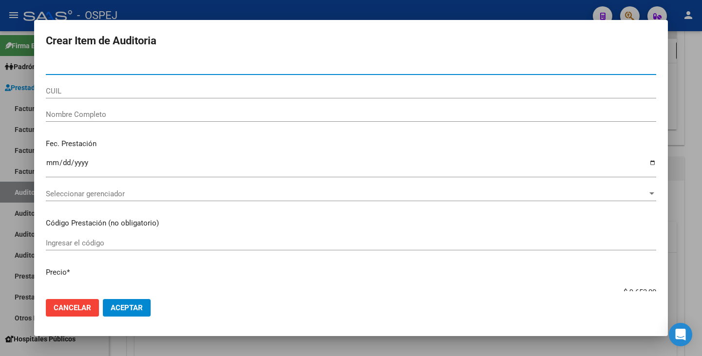
type input "58315687"
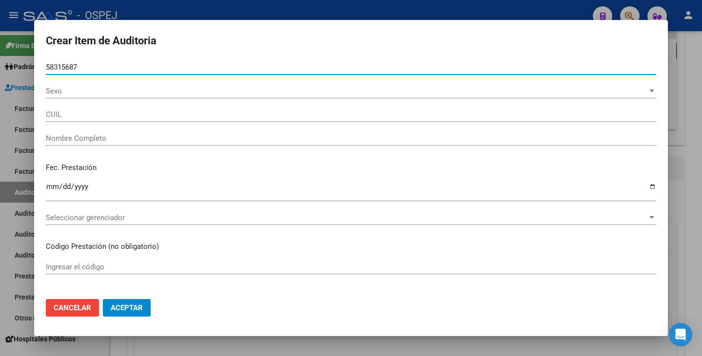
type input "23583156879"
type input "[PERSON_NAME] [PERSON_NAME]"
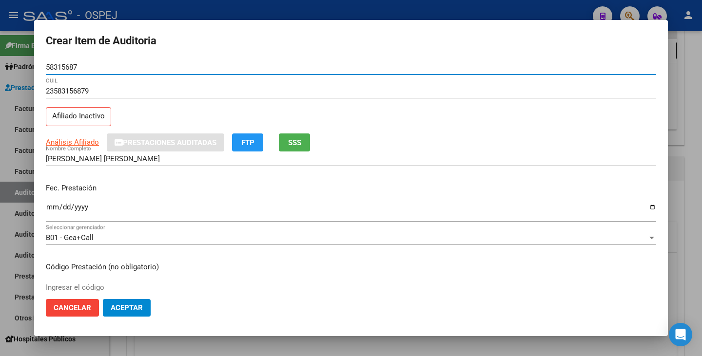
type input "58315687"
click at [56, 209] on input "Ingresar la fecha" at bounding box center [351, 211] width 610 height 16
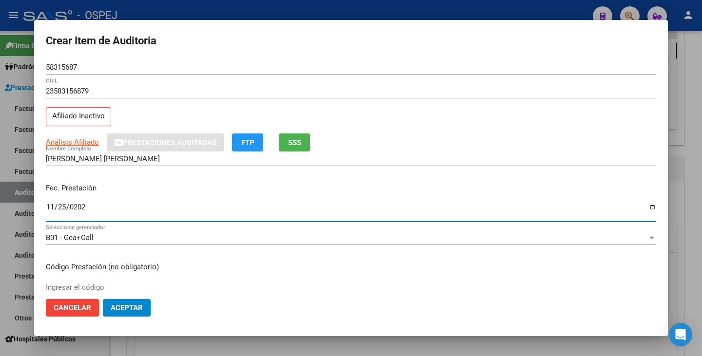
type input "[DATE]"
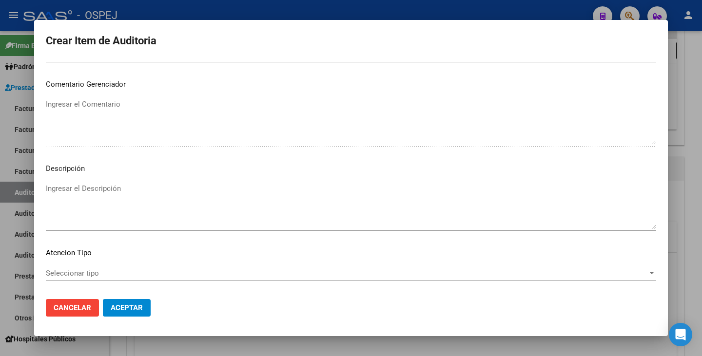
scroll to position [562, 0]
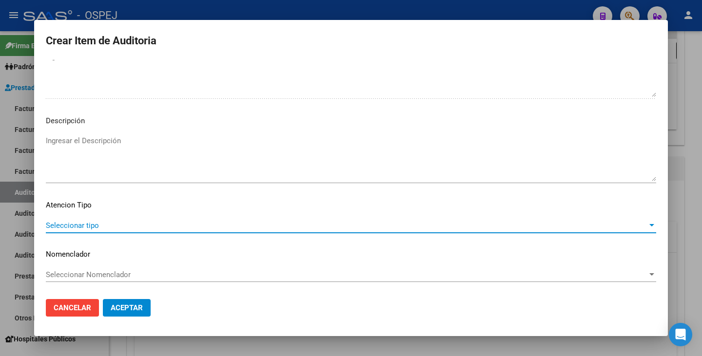
click at [120, 226] on span "Seleccionar tipo" at bounding box center [347, 225] width 602 height 9
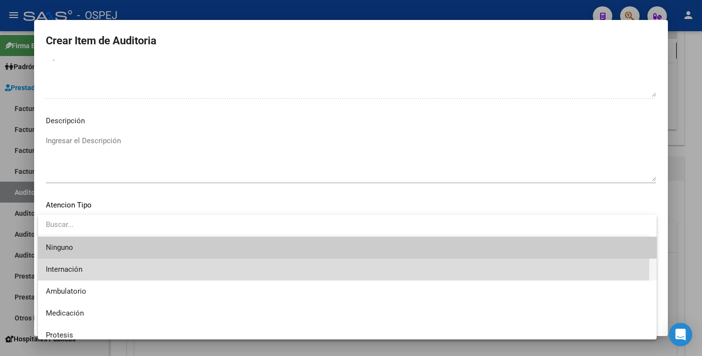
click at [96, 265] on span "Internación" at bounding box center [347, 270] width 603 height 22
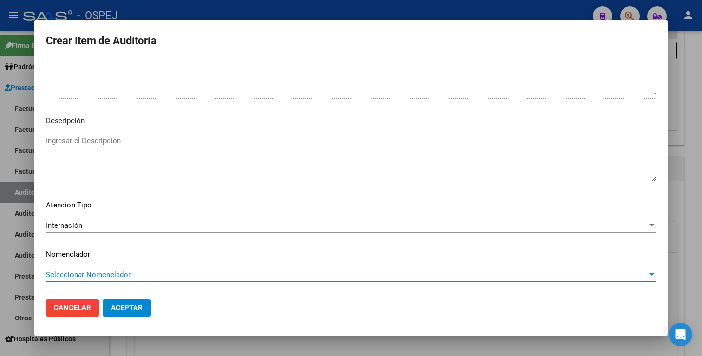
click at [103, 280] on div "Seleccionar Nomenclador Seleccionar Nomenclador" at bounding box center [351, 275] width 610 height 15
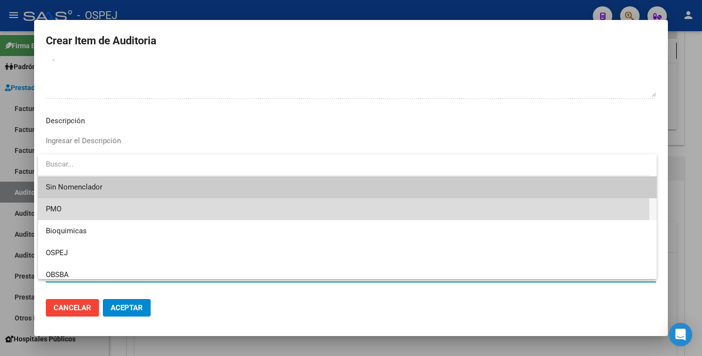
click at [78, 210] on span "PMO" at bounding box center [347, 209] width 603 height 22
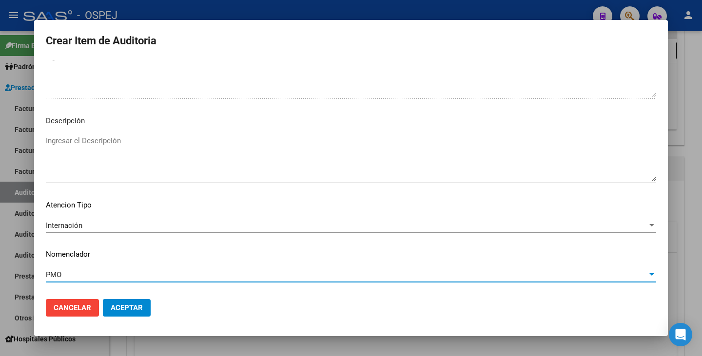
click at [121, 304] on span "Aceptar" at bounding box center [127, 308] width 32 height 9
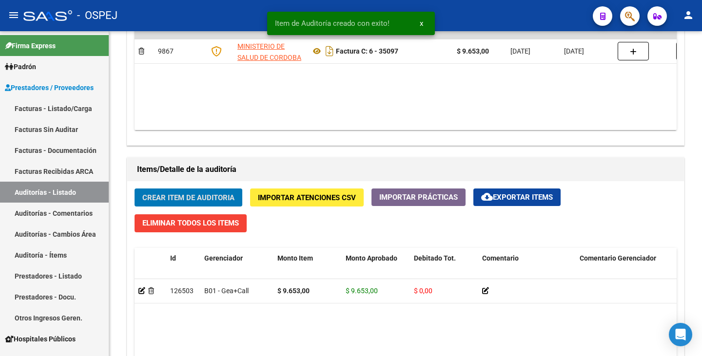
scroll to position [585, 0]
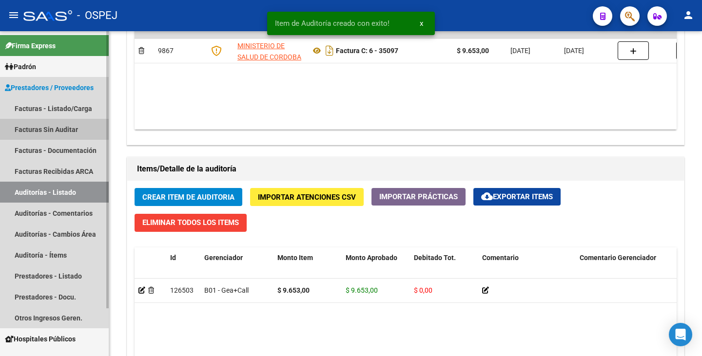
click at [60, 129] on link "Facturas Sin Auditar" at bounding box center [54, 129] width 109 height 21
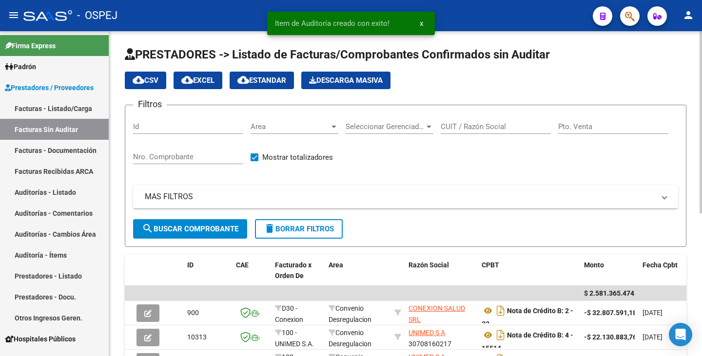
click at [320, 121] on div "Area Area" at bounding box center [295, 123] width 88 height 21
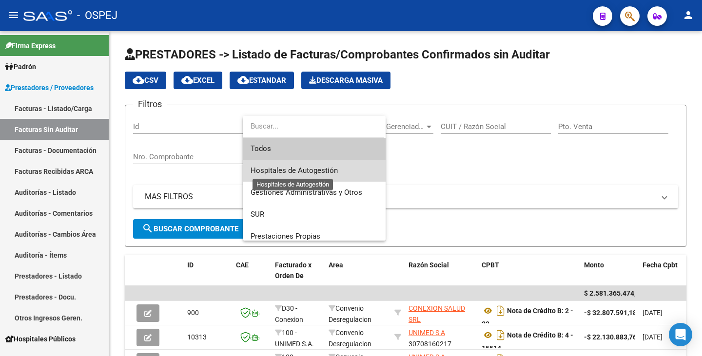
click at [314, 170] on span "Hospitales de Autogestión" at bounding box center [294, 170] width 87 height 9
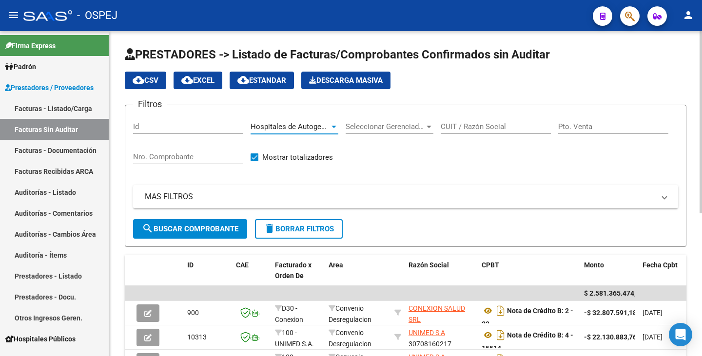
click at [459, 124] on input "CUIT / Razón Social" at bounding box center [496, 126] width 110 height 9
type input "cordoba"
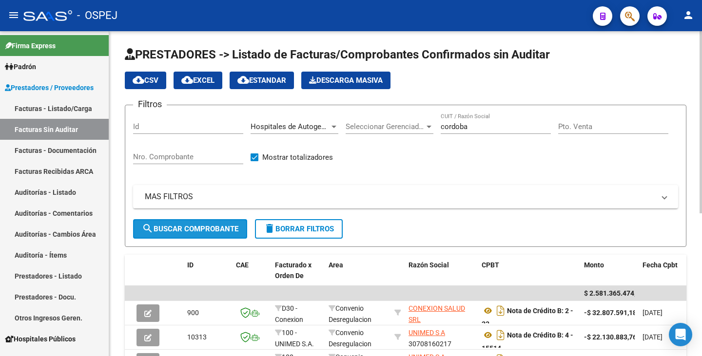
click at [217, 232] on span "search Buscar Comprobante" at bounding box center [190, 229] width 97 height 9
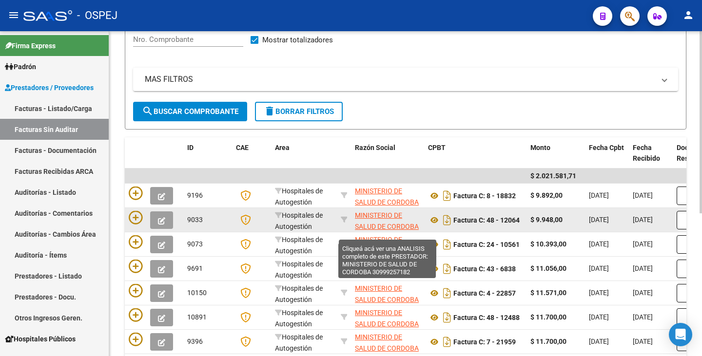
scroll to position [109, 0]
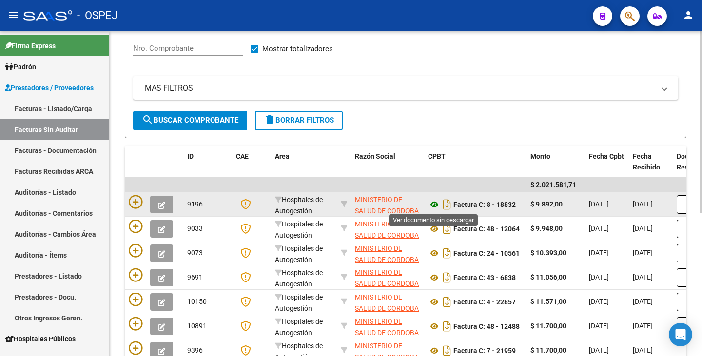
click at [432, 203] on icon at bounding box center [434, 205] width 13 height 12
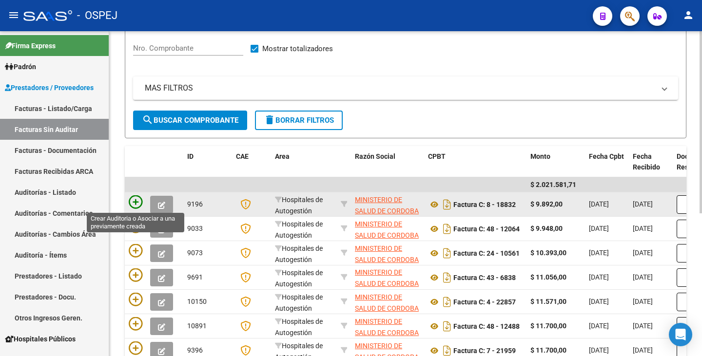
click at [138, 200] on icon at bounding box center [136, 202] width 14 height 14
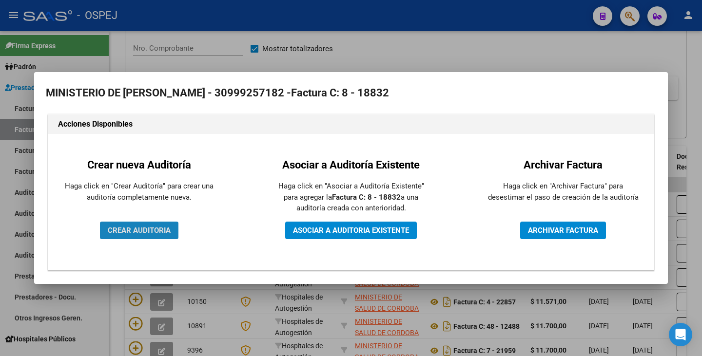
click at [142, 229] on span "CREAR AUDITORIA" at bounding box center [139, 230] width 63 height 9
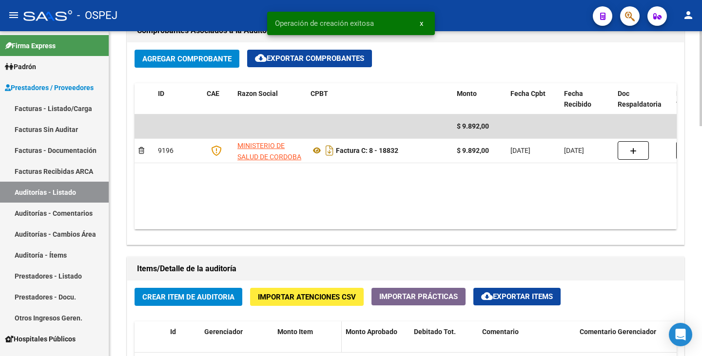
scroll to position [585, 0]
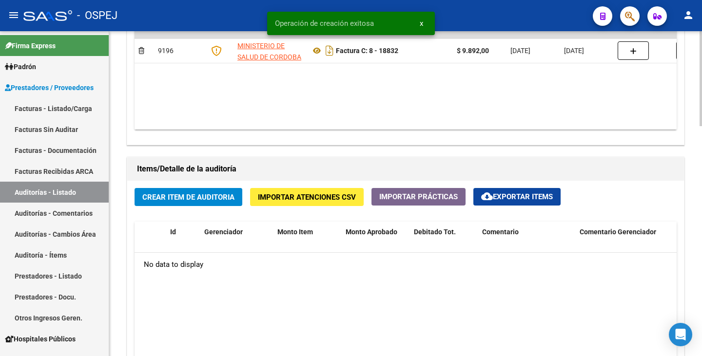
click at [297, 198] on span "Importar Atenciones CSV" at bounding box center [307, 197] width 98 height 9
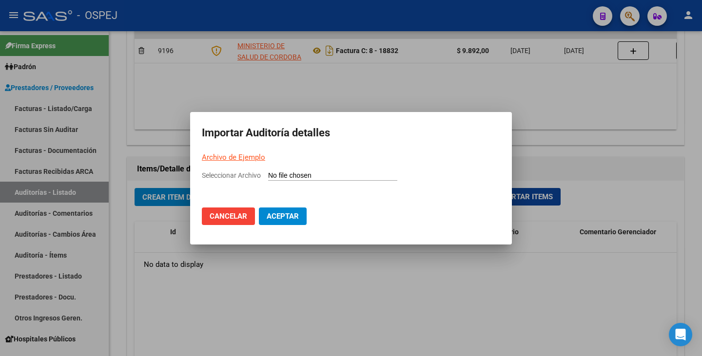
click at [239, 156] on link "Archivo de Ejemplo" at bounding box center [233, 157] width 63 height 9
click at [293, 170] on mat-dialog-container "Importar Auditoría detalles Archivo de Ejemplo Seleccionar Archivo Cancelar Ace…" at bounding box center [351, 178] width 322 height 133
click at [293, 173] on input "Seleccionar Archivo" at bounding box center [332, 176] width 129 height 9
type input "C:\fakepath\HOSPITAL [PERSON_NAME] FC 18832.csv"
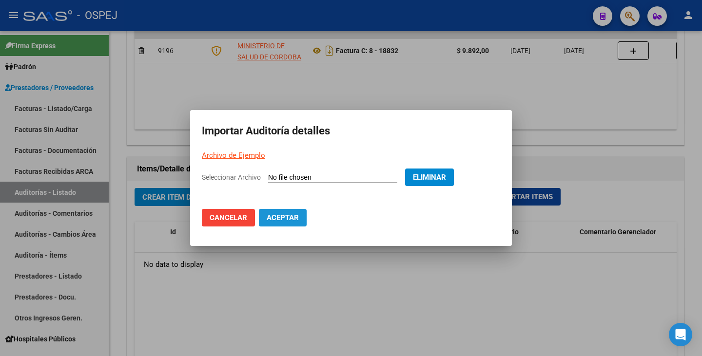
click at [281, 219] on span "Aceptar" at bounding box center [283, 218] width 32 height 9
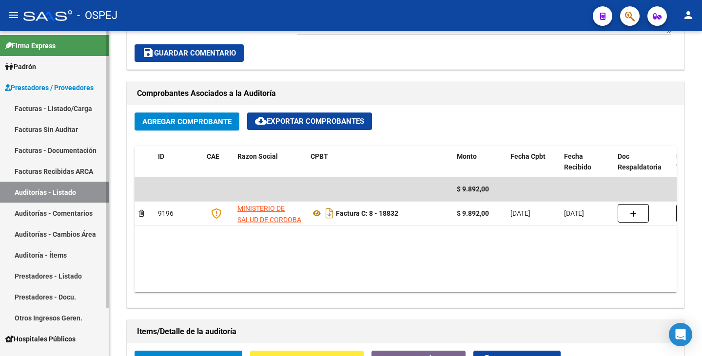
scroll to position [421, 0]
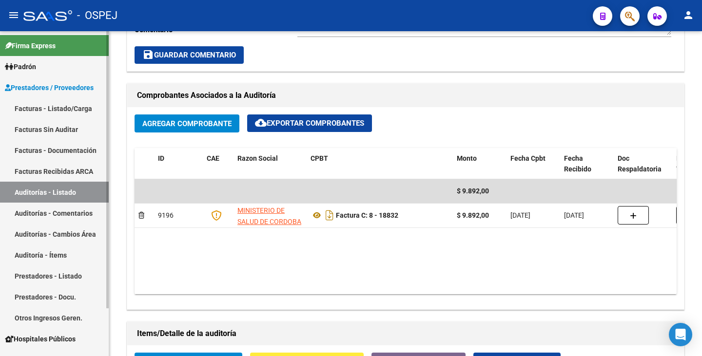
click at [53, 129] on link "Facturas Sin Auditar" at bounding box center [54, 129] width 109 height 21
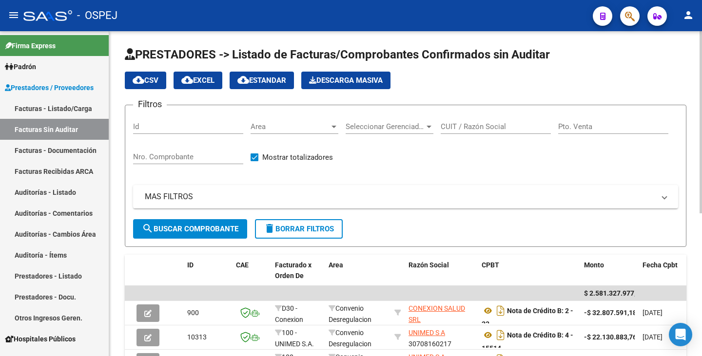
click at [273, 133] on div "Area Area" at bounding box center [295, 123] width 88 height 21
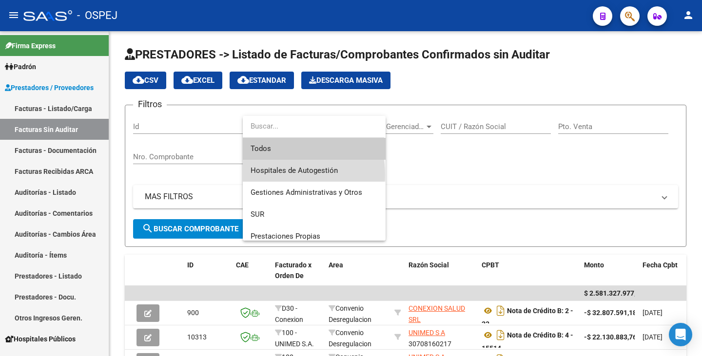
click at [280, 175] on span "Hospitales de Autogestión" at bounding box center [314, 171] width 127 height 22
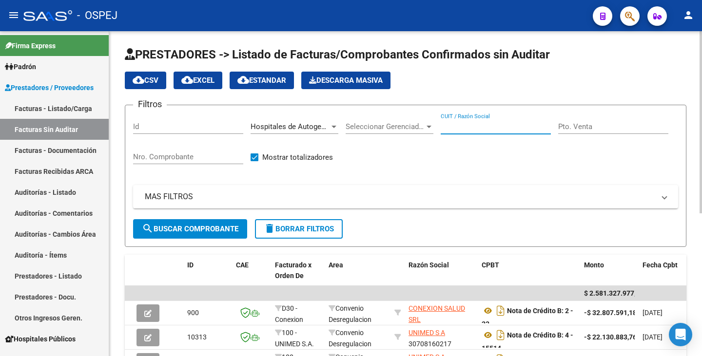
click at [457, 123] on input "CUIT / Razón Social" at bounding box center [496, 126] width 110 height 9
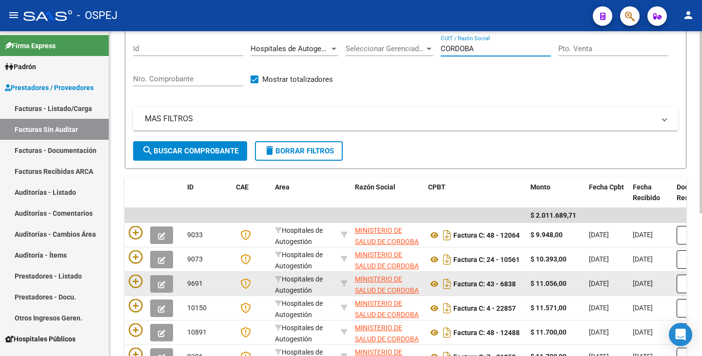
scroll to position [146, 0]
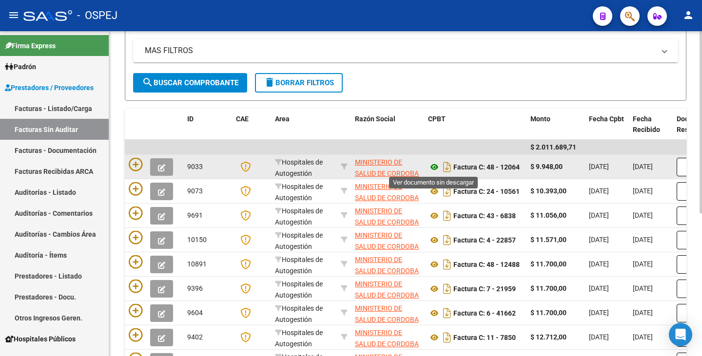
type input "CORDOBA"
click at [433, 164] on icon at bounding box center [434, 167] width 13 height 12
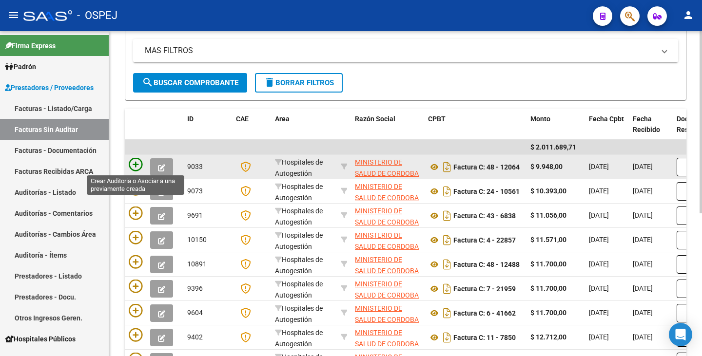
click at [136, 164] on icon at bounding box center [136, 165] width 14 height 14
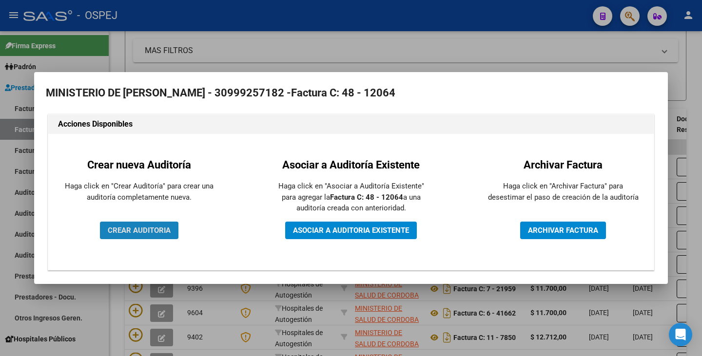
click at [136, 233] on span "CREAR AUDITORIA" at bounding box center [139, 230] width 63 height 9
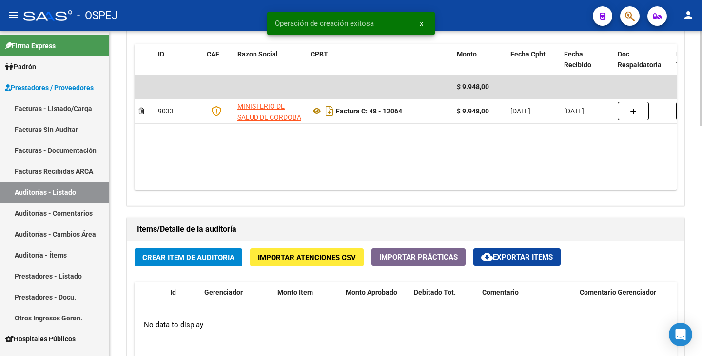
scroll to position [585, 0]
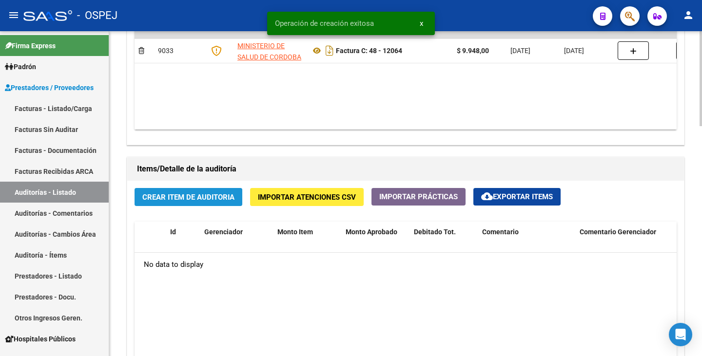
click at [178, 202] on button "Crear Item de Auditoria" at bounding box center [189, 197] width 108 height 18
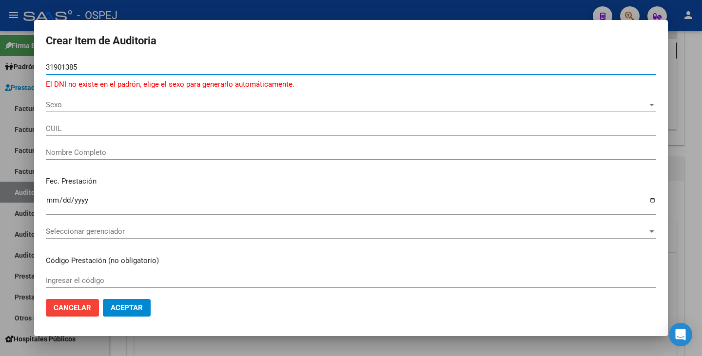
drag, startPoint x: 68, startPoint y: 65, endPoint x: 108, endPoint y: 73, distance: 40.7
click at [70, 66] on input "31901385" at bounding box center [351, 67] width 610 height 9
type input "31901985"
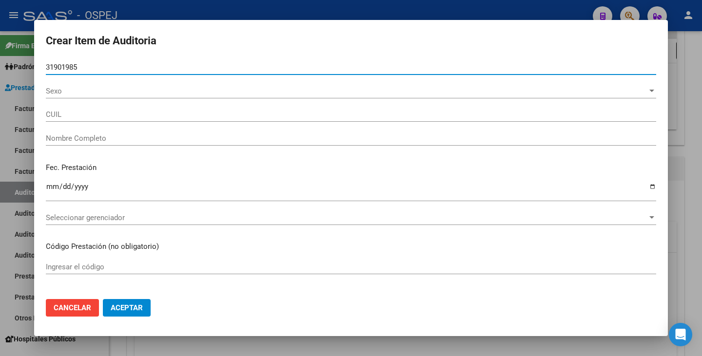
type input "27319019850"
type input "[PERSON_NAME]"
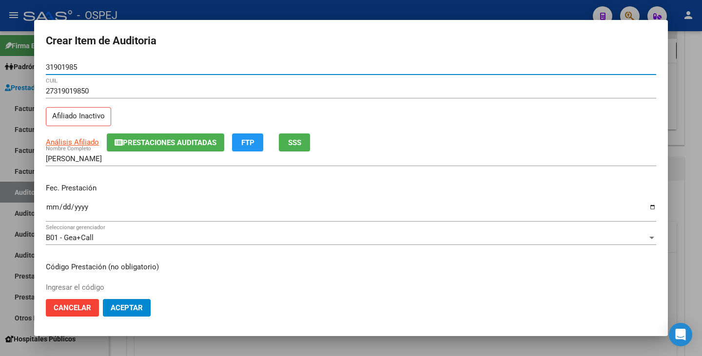
type input "31901985"
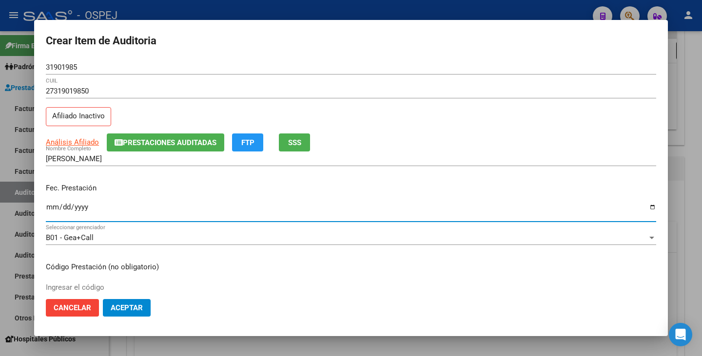
click at [51, 209] on input "Ingresar la fecha" at bounding box center [351, 211] width 610 height 16
type input "[DATE]"
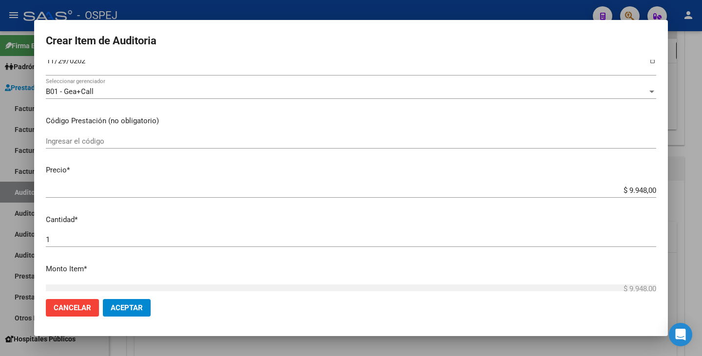
scroll to position [195, 0]
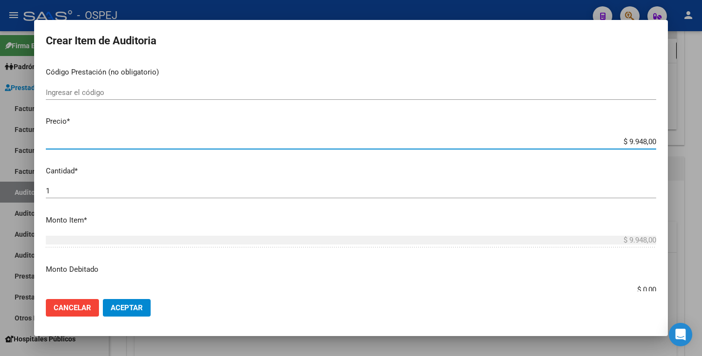
drag, startPoint x: 621, startPoint y: 142, endPoint x: 701, endPoint y: 165, distance: 84.1
click at [701, 165] on div "Crear Item de Auditoria 31901985 Nro Documento 27319019850 CUIL Afiliado Inacti…" at bounding box center [351, 178] width 702 height 356
type input "$ 0,06"
type input "$ 0,60"
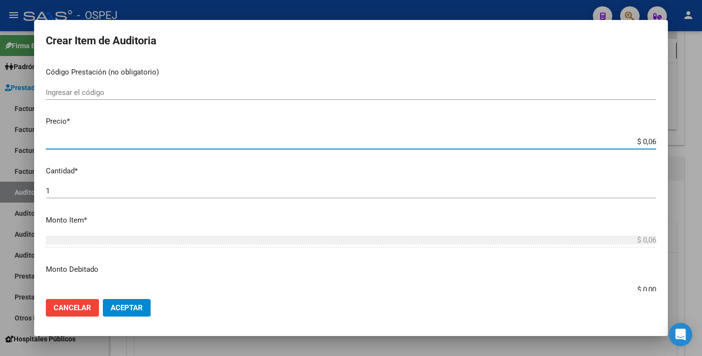
type input "$ 0,60"
type input "$ 6,04"
type input "$ 60,48"
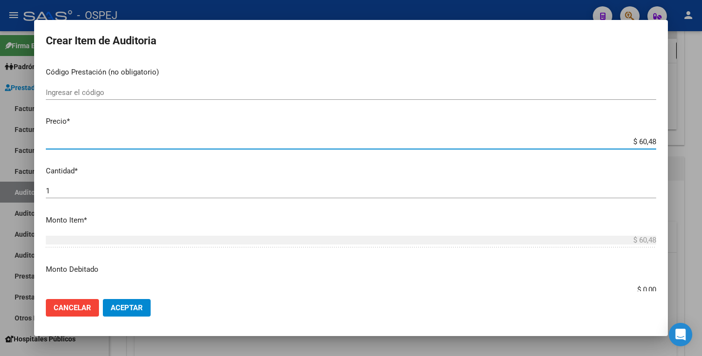
type input "$ 604,80"
type input "$ 6.048,00"
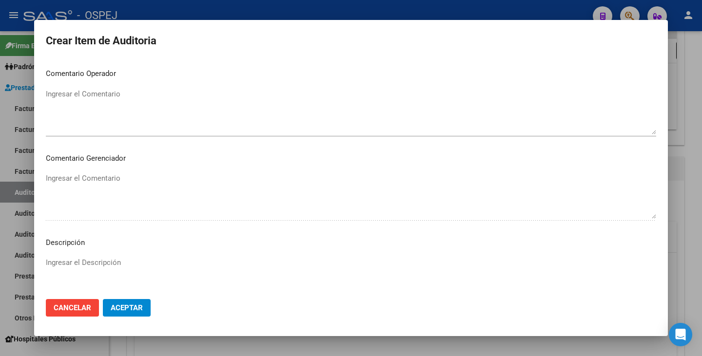
scroll to position [562, 0]
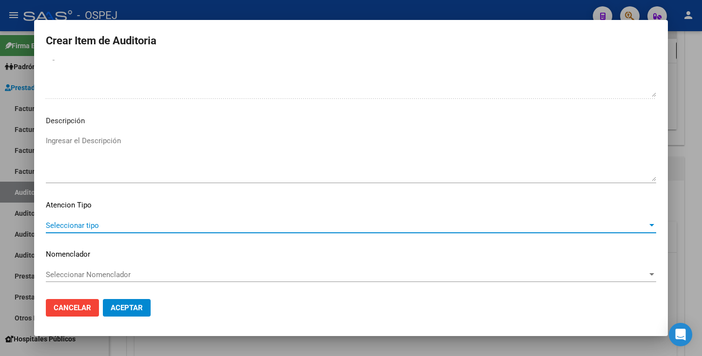
click at [289, 226] on span "Seleccionar tipo" at bounding box center [347, 225] width 602 height 9
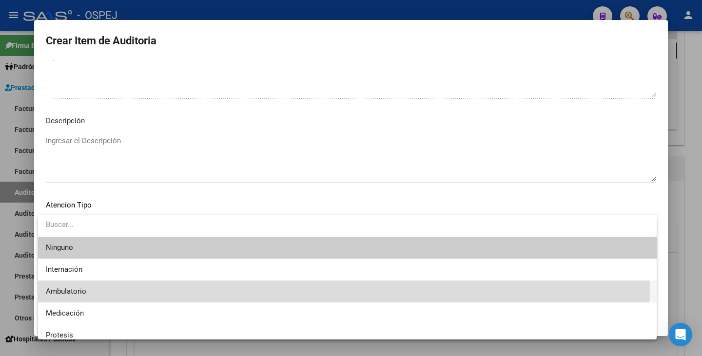
click at [145, 287] on span "Ambulatorio" at bounding box center [347, 292] width 603 height 22
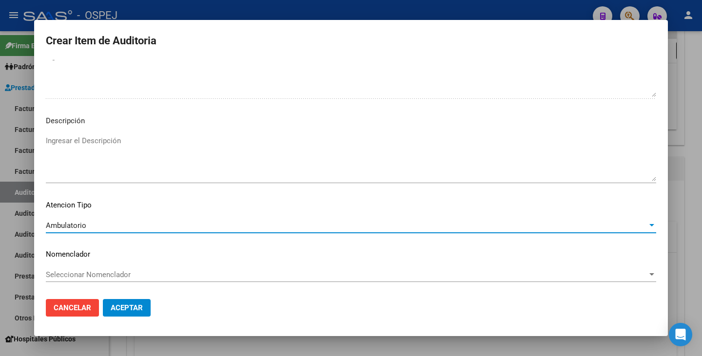
click at [146, 276] on span "Seleccionar Nomenclador" at bounding box center [347, 275] width 602 height 9
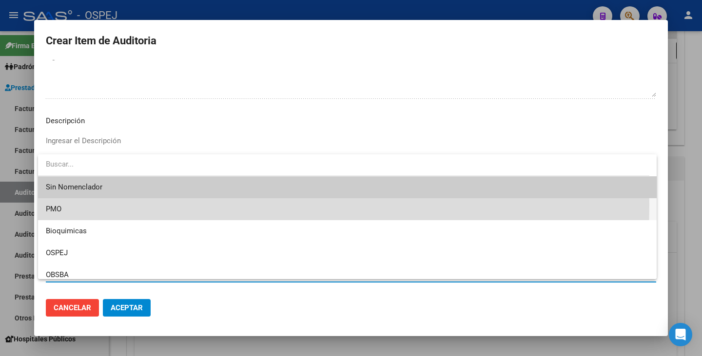
drag, startPoint x: 108, startPoint y: 204, endPoint x: 108, endPoint y: 262, distance: 58.0
click at [107, 205] on span "PMO" at bounding box center [347, 209] width 603 height 22
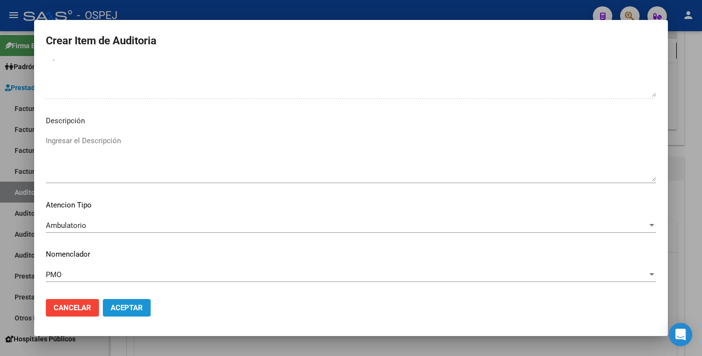
click at [126, 311] on span "Aceptar" at bounding box center [127, 308] width 32 height 9
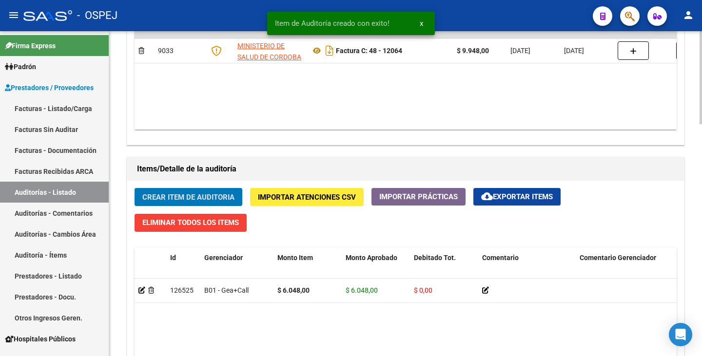
scroll to position [585, 0]
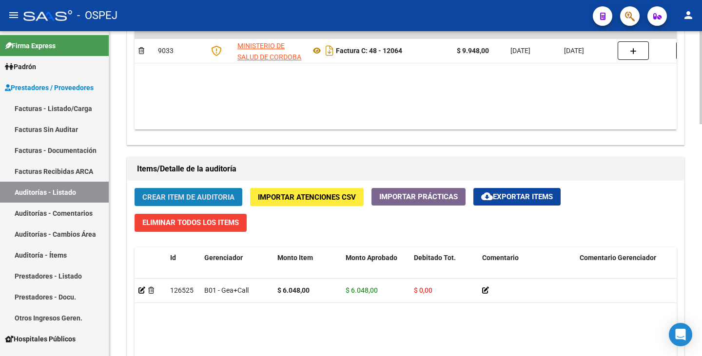
click at [161, 199] on span "Crear Item de Auditoria" at bounding box center [188, 197] width 92 height 9
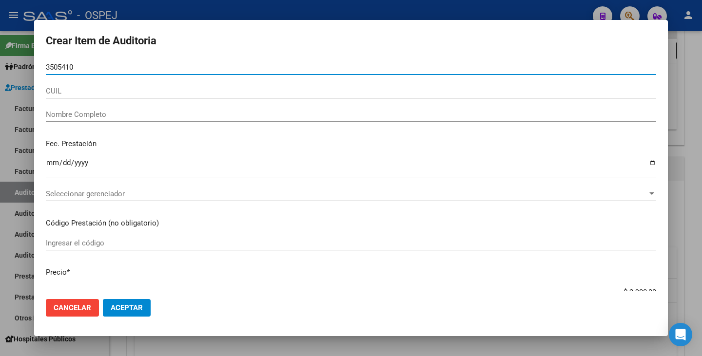
type input "35054105"
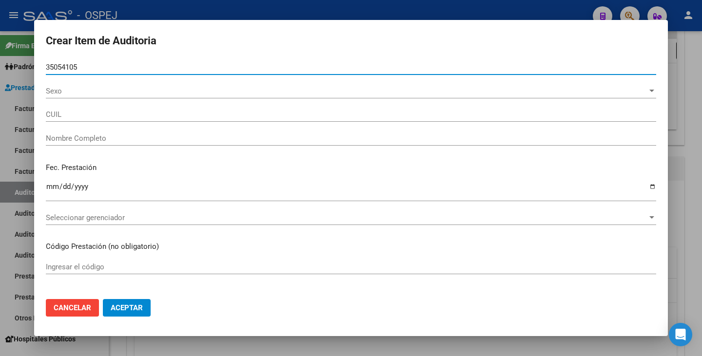
type input "27350541050"
type input "[PERSON_NAME]"
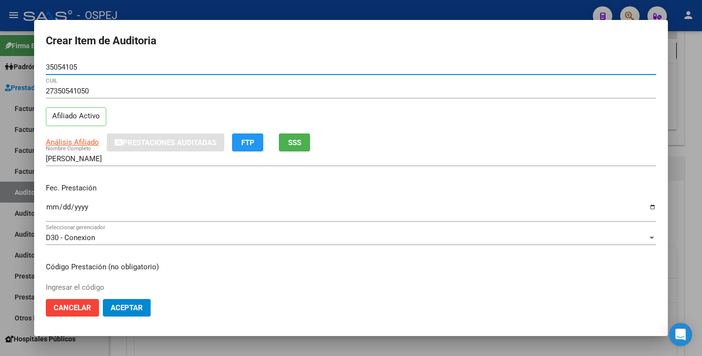
type input "35054105"
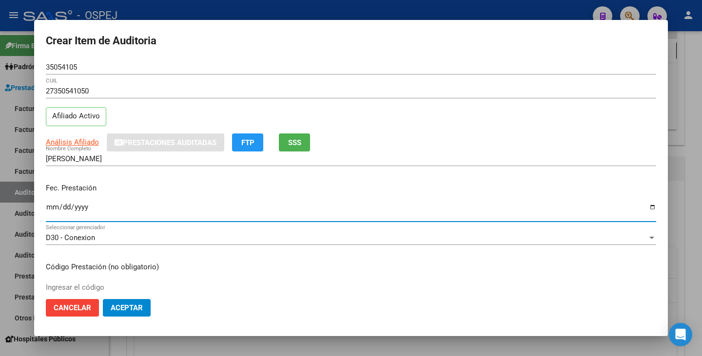
click at [53, 209] on input "Ingresar la fecha" at bounding box center [351, 211] width 610 height 16
type input "[DATE]"
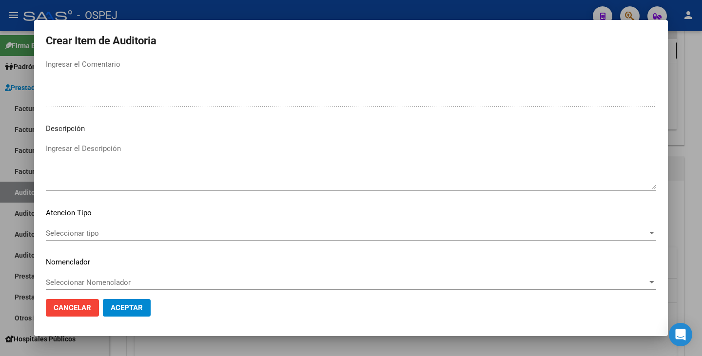
scroll to position [562, 0]
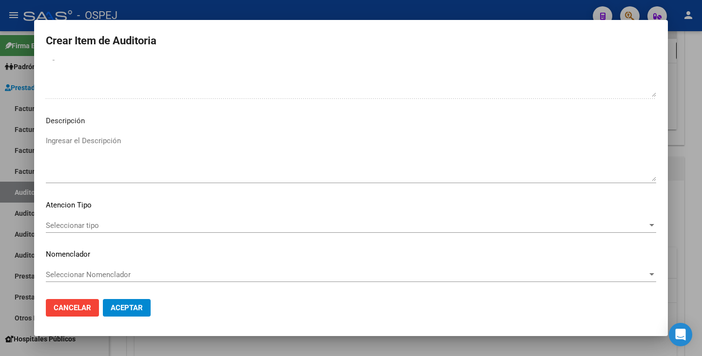
click at [417, 219] on div "Seleccionar tipo Seleccionar tipo" at bounding box center [351, 225] width 610 height 15
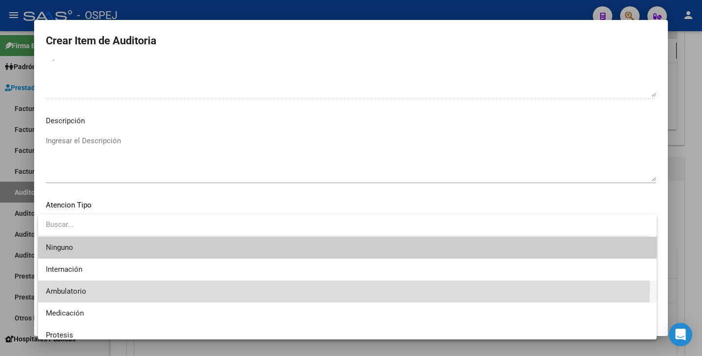
click at [114, 284] on span "Ambulatorio" at bounding box center [347, 292] width 603 height 22
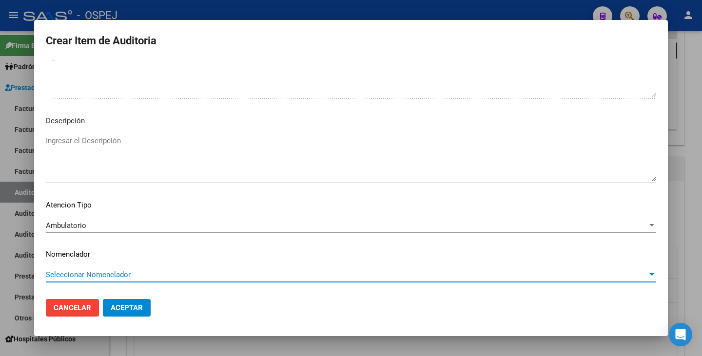
click at [112, 277] on span "Seleccionar Nomenclador" at bounding box center [347, 275] width 602 height 9
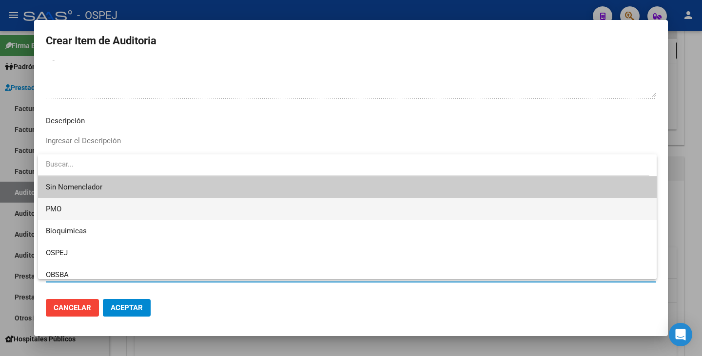
click at [75, 212] on span "PMO" at bounding box center [347, 209] width 603 height 22
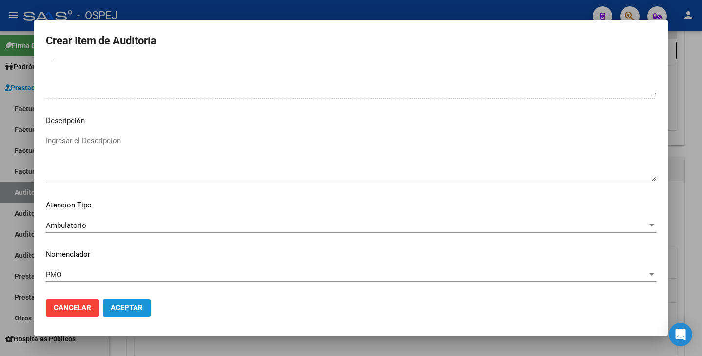
click at [131, 306] on span "Aceptar" at bounding box center [127, 308] width 32 height 9
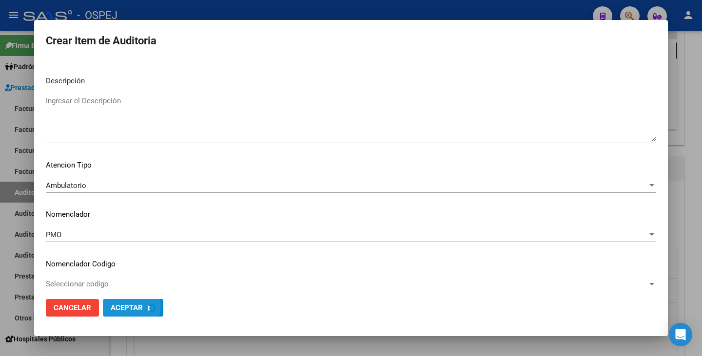
scroll to position [611, 0]
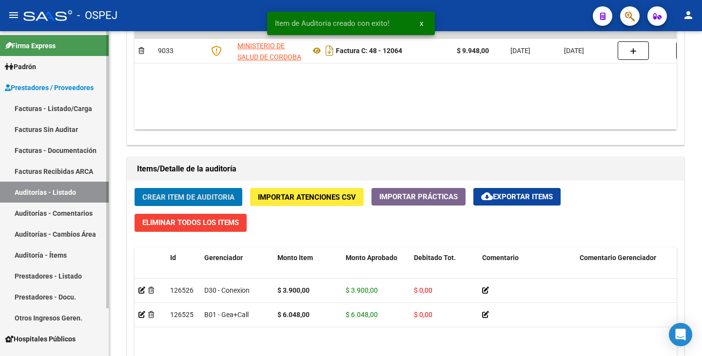
click at [68, 129] on link "Facturas Sin Auditar" at bounding box center [54, 129] width 109 height 21
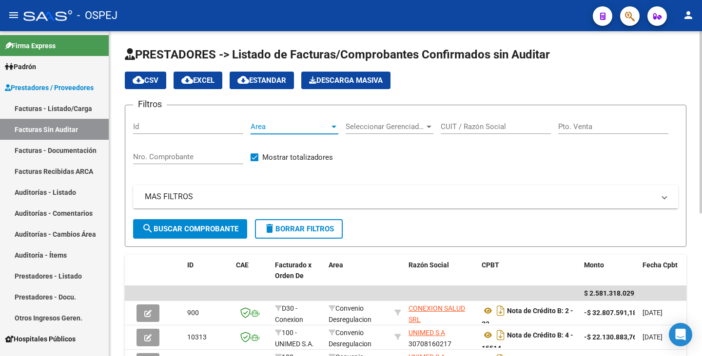
click at [330, 123] on div at bounding box center [334, 127] width 9 height 8
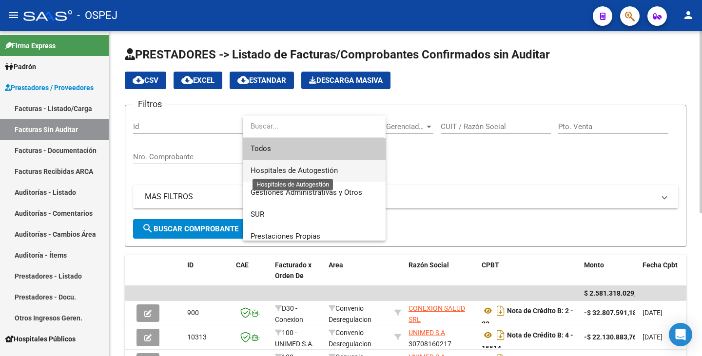
drag, startPoint x: 304, startPoint y: 171, endPoint x: 361, endPoint y: 157, distance: 58.2
click at [306, 169] on span "Hospitales de Autogestión" at bounding box center [294, 170] width 87 height 9
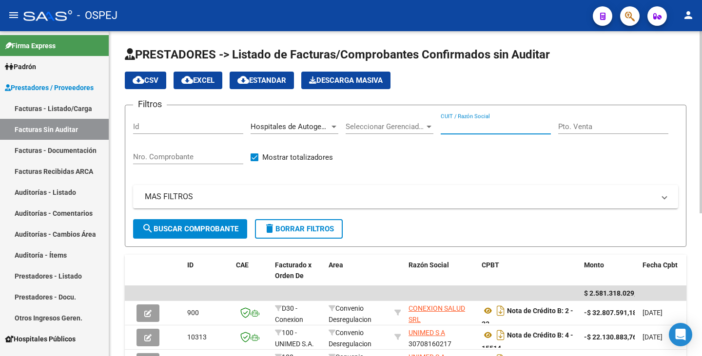
click at [483, 127] on input "CUIT / Razón Social" at bounding box center [496, 126] width 110 height 9
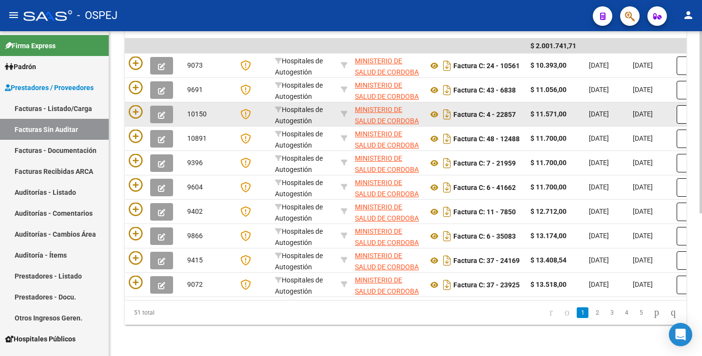
scroll to position [255, 0]
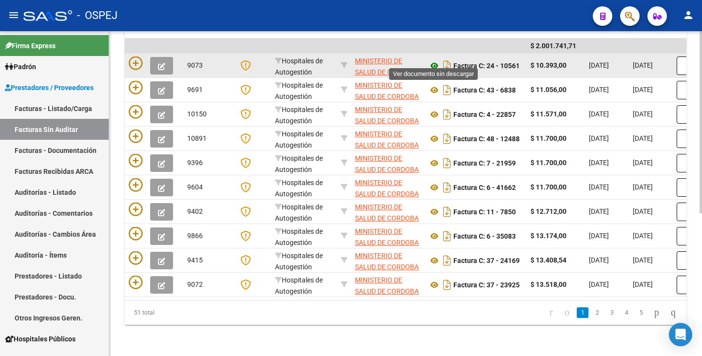
type input "CORDOBA"
click at [432, 60] on icon at bounding box center [434, 66] width 13 height 12
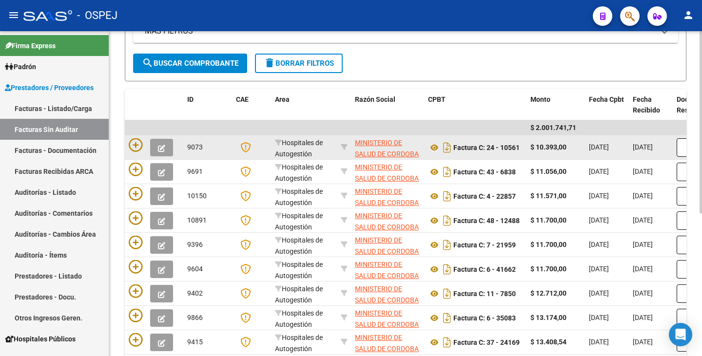
scroll to position [157, 0]
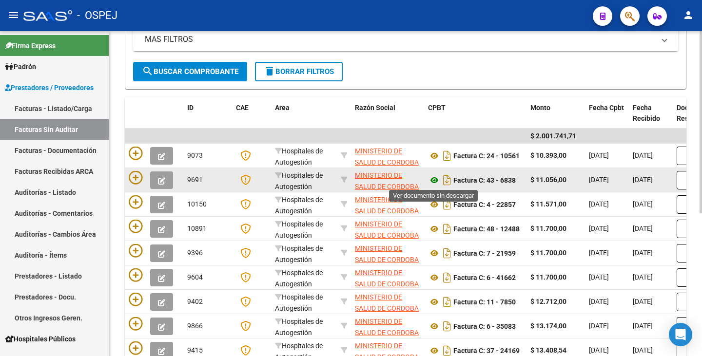
click at [431, 177] on icon at bounding box center [434, 181] width 13 height 12
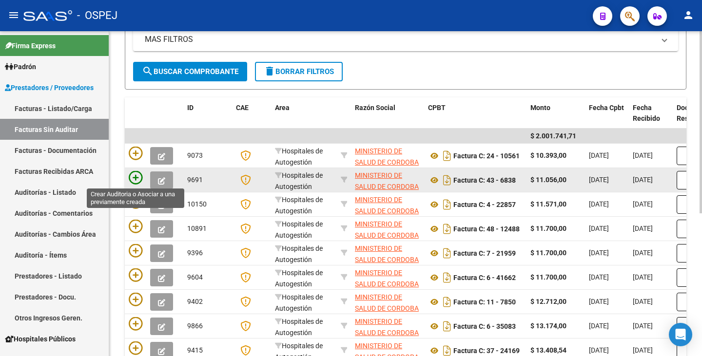
click at [135, 173] on icon at bounding box center [136, 178] width 14 height 14
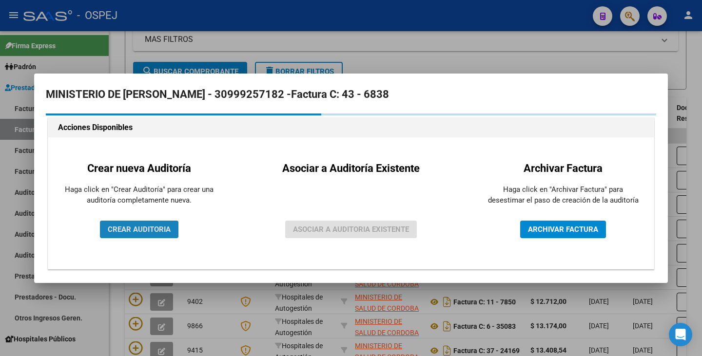
click at [129, 225] on span "CREAR AUDITORIA" at bounding box center [139, 229] width 63 height 9
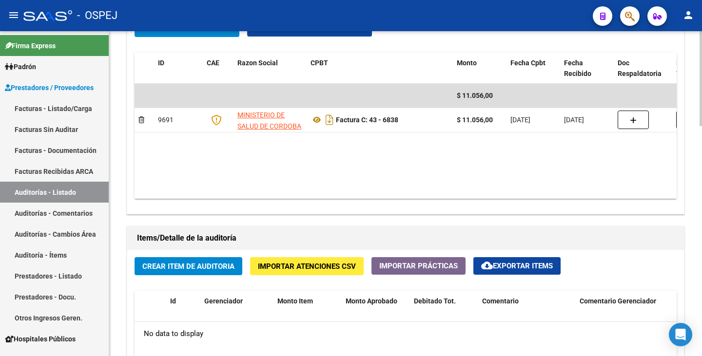
scroll to position [585, 0]
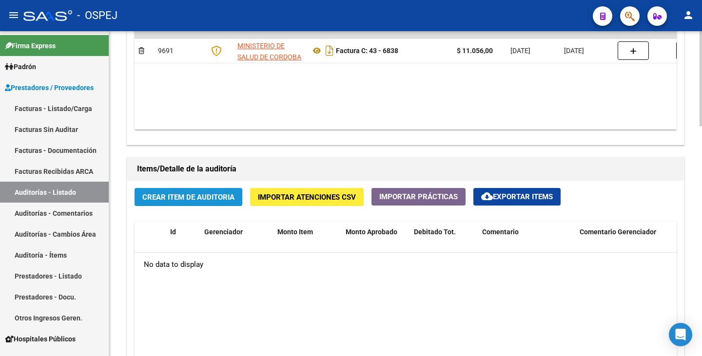
click at [188, 197] on span "Crear Item de Auditoria" at bounding box center [188, 197] width 92 height 9
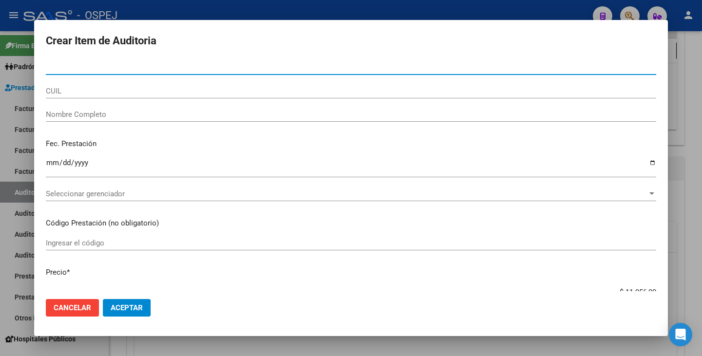
paste input "48532365"
type input "48532365"
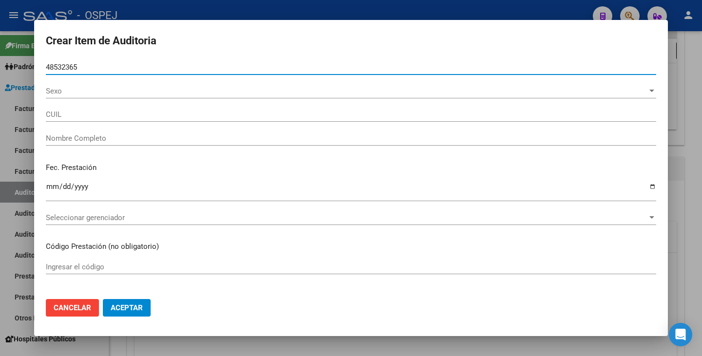
type input "20485323652"
type input "[PERSON_NAME] [PERSON_NAME]"
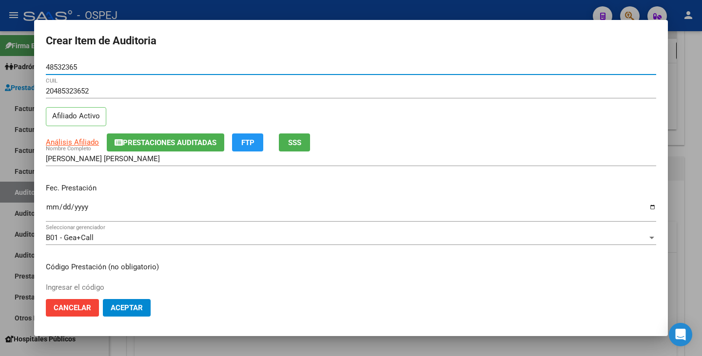
type input "48532365"
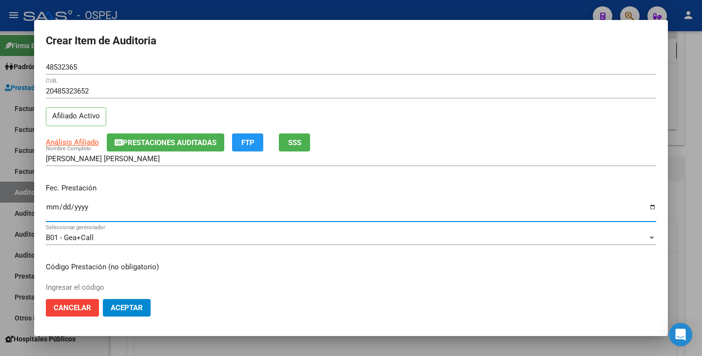
click at [55, 208] on input "Ingresar la fecha" at bounding box center [351, 211] width 610 height 16
type input "[DATE]"
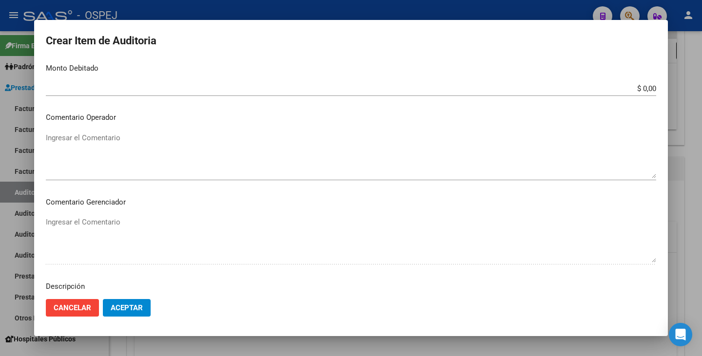
scroll to position [390, 0]
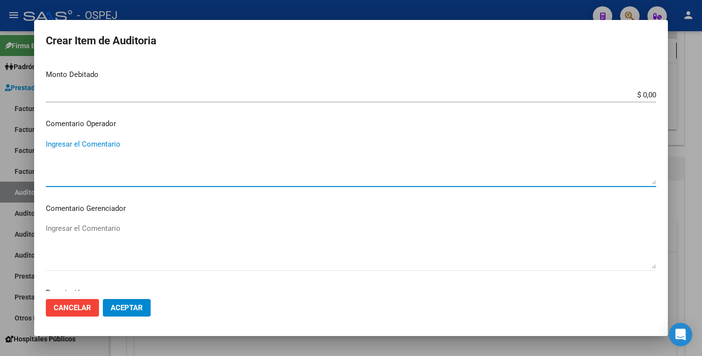
paste textarea "Tratamiento de [MEDICAL_DATA]"
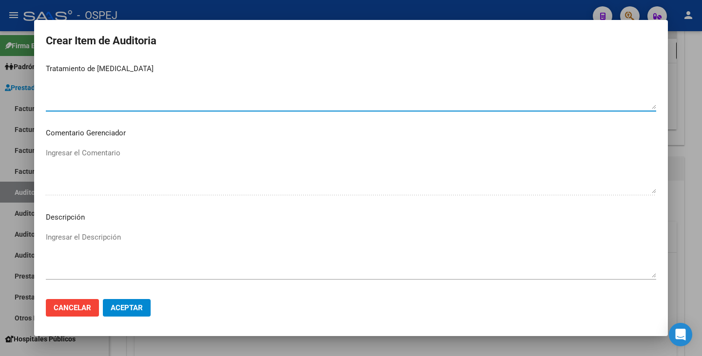
scroll to position [562, 0]
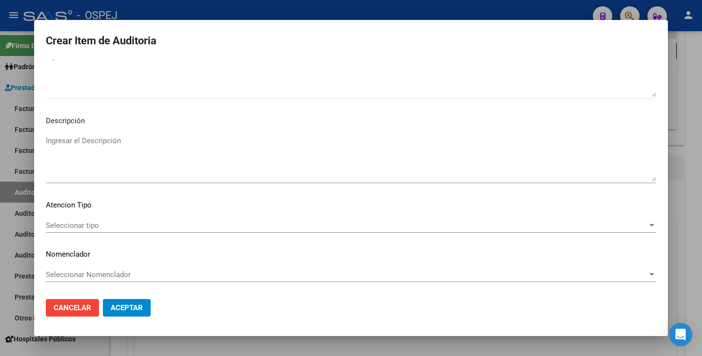
type textarea "Tratamiento de [MEDICAL_DATA]"
click at [374, 225] on span "Seleccionar tipo" at bounding box center [347, 225] width 602 height 9
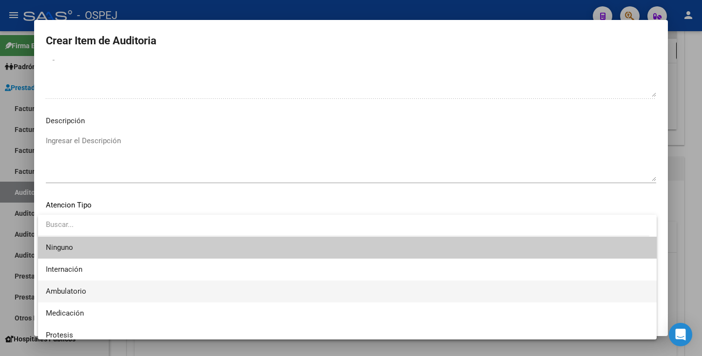
click at [99, 288] on span "Ambulatorio" at bounding box center [347, 292] width 603 height 22
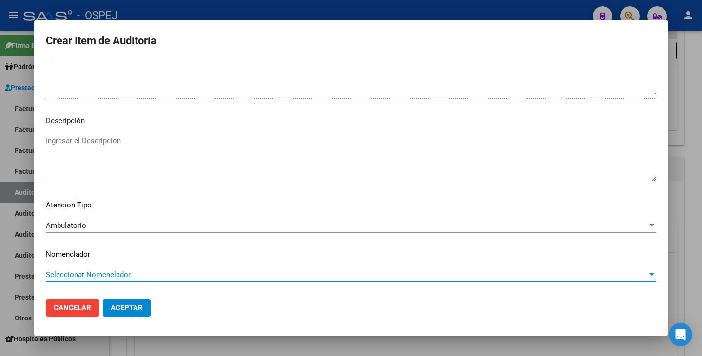
click at [109, 273] on span "Seleccionar Nomenclador" at bounding box center [347, 275] width 602 height 9
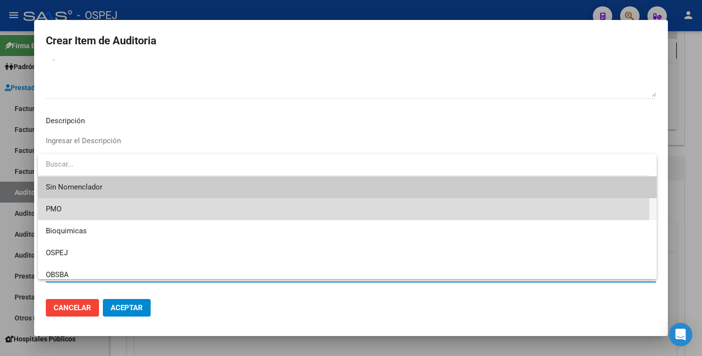
drag, startPoint x: 80, startPoint y: 207, endPoint x: 123, endPoint y: 284, distance: 87.9
click at [80, 208] on span "PMO" at bounding box center [347, 209] width 603 height 22
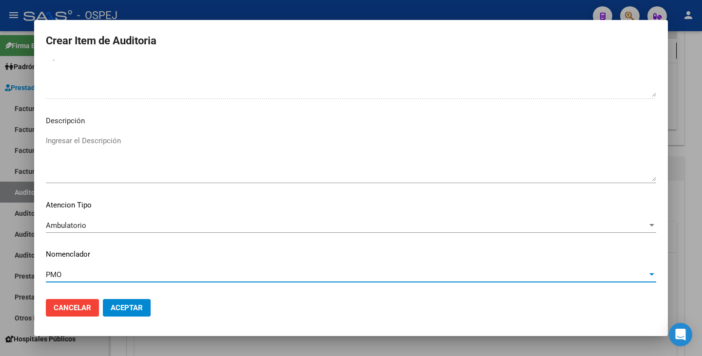
click at [123, 307] on span "Aceptar" at bounding box center [127, 308] width 32 height 9
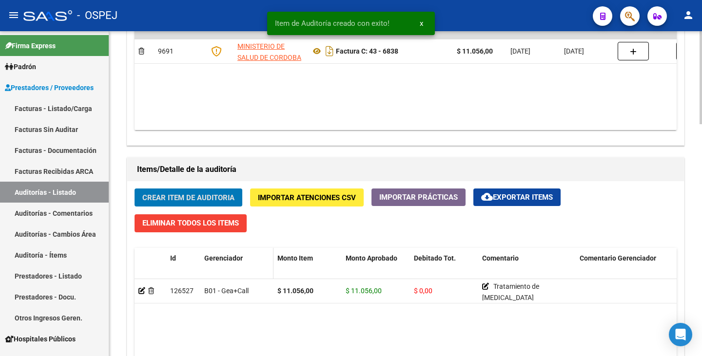
scroll to position [585, 0]
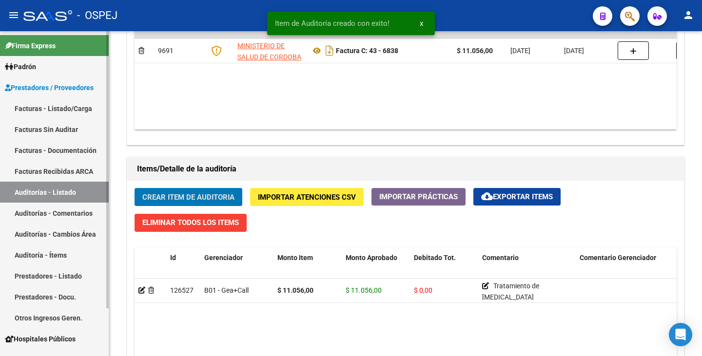
click at [68, 130] on link "Facturas Sin Auditar" at bounding box center [54, 129] width 109 height 21
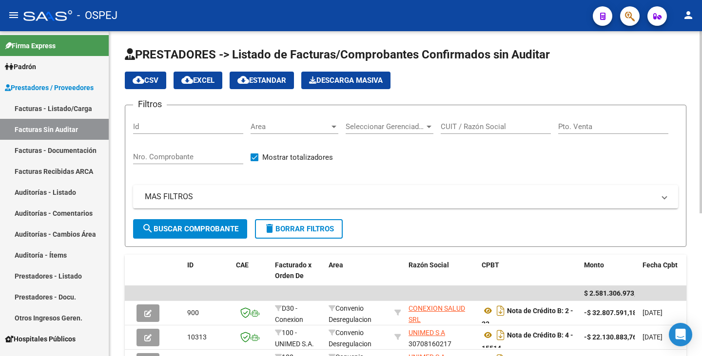
click at [293, 128] on span "Area" at bounding box center [290, 126] width 79 height 9
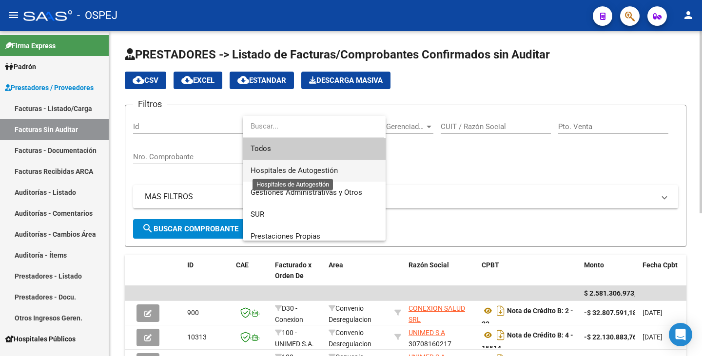
drag, startPoint x: 297, startPoint y: 167, endPoint x: 310, endPoint y: 165, distance: 13.3
click at [299, 167] on span "Hospitales de Autogestión" at bounding box center [294, 170] width 87 height 9
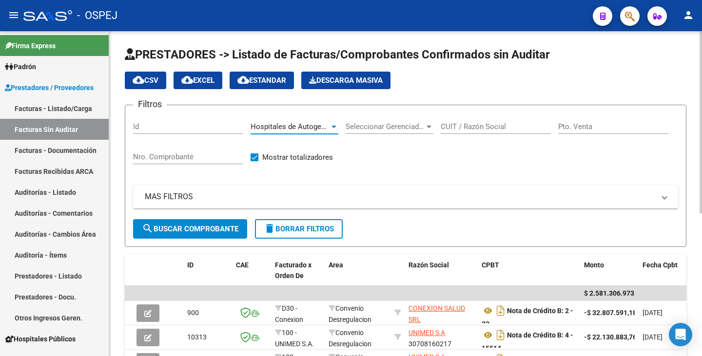
click at [477, 125] on input "CUIT / Razón Social" at bounding box center [496, 126] width 110 height 9
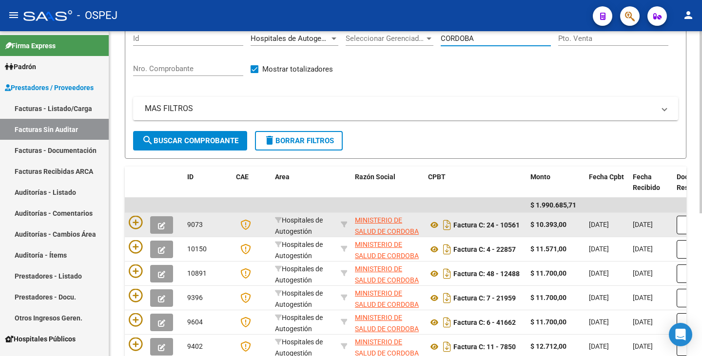
scroll to position [97, 0]
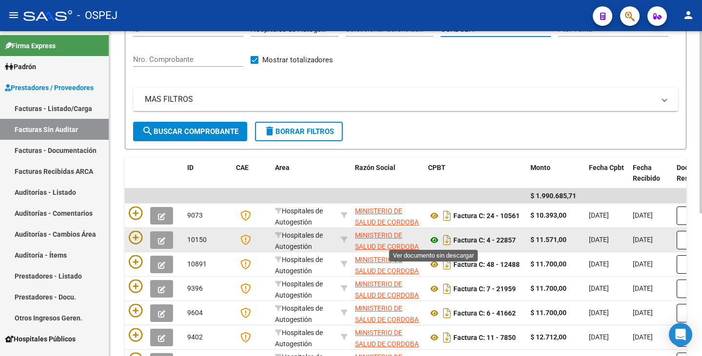
type input "CORDOBA"
click at [433, 237] on icon at bounding box center [434, 240] width 13 height 12
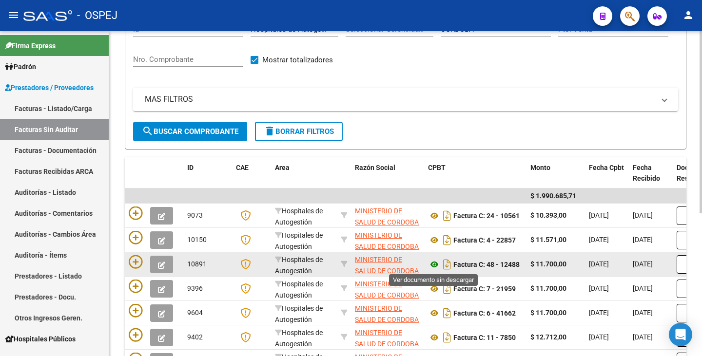
click at [434, 268] on icon at bounding box center [434, 265] width 13 height 12
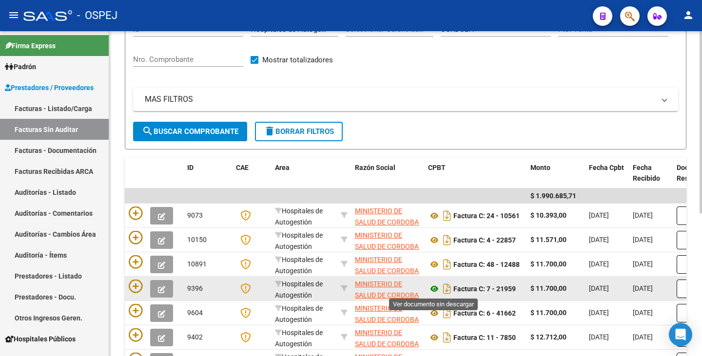
click at [438, 288] on icon at bounding box center [434, 289] width 13 height 12
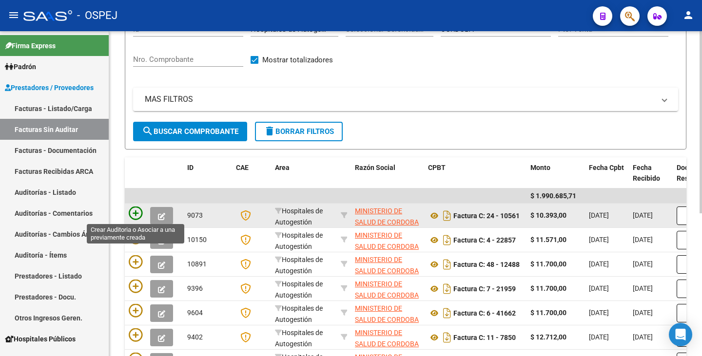
click at [138, 212] on icon at bounding box center [136, 214] width 14 height 14
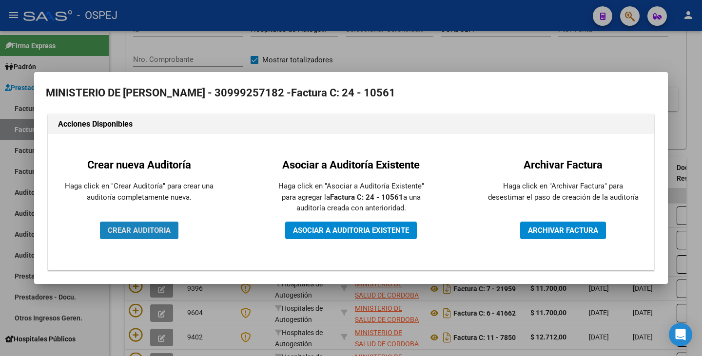
click at [135, 224] on button "CREAR AUDITORIA" at bounding box center [139, 231] width 78 height 18
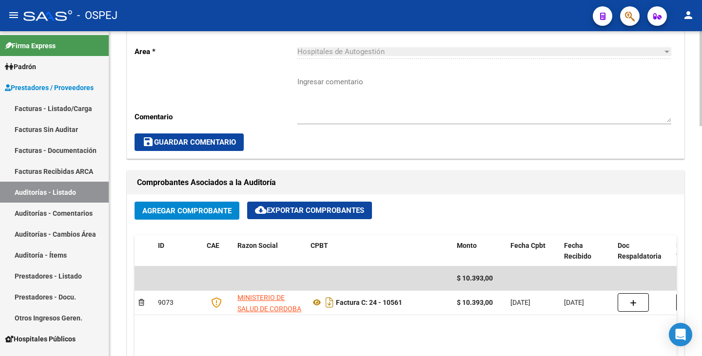
scroll to position [341, 0]
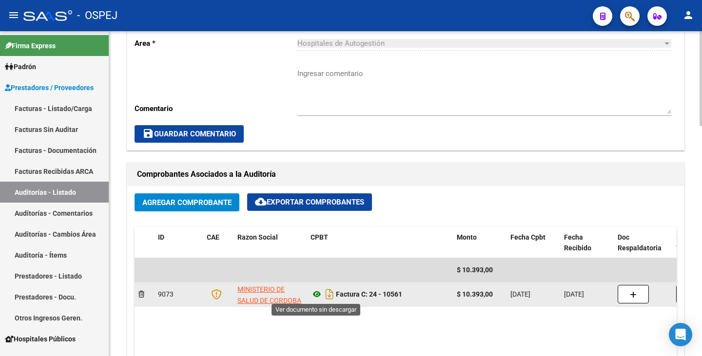
click at [318, 296] on icon at bounding box center [317, 295] width 13 height 12
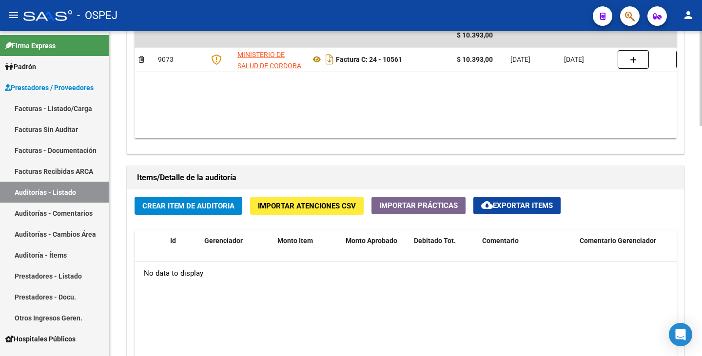
scroll to position [634, 0]
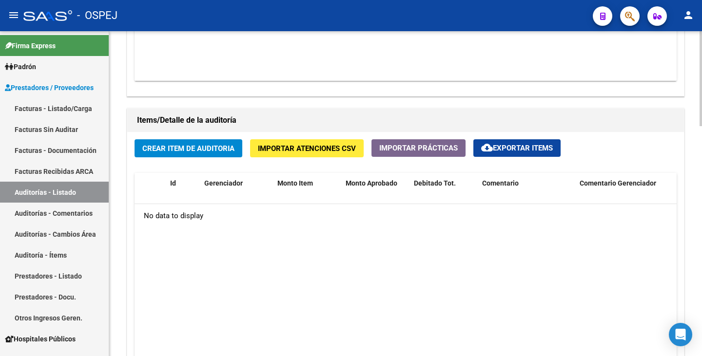
click at [285, 148] on span "Importar Atenciones CSV" at bounding box center [307, 148] width 98 height 9
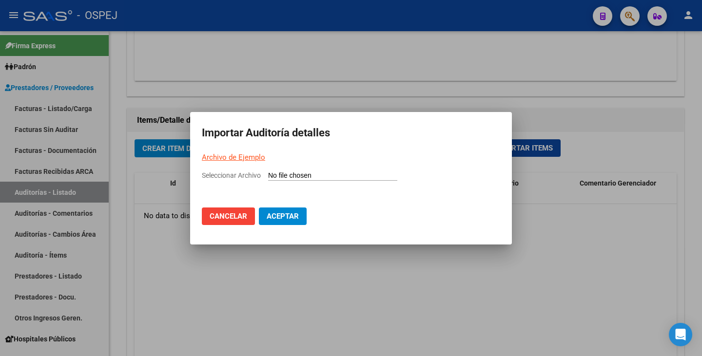
click at [230, 160] on link "Archivo de Ejemplo" at bounding box center [233, 157] width 63 height 9
